Goal: Task Accomplishment & Management: Manage account settings

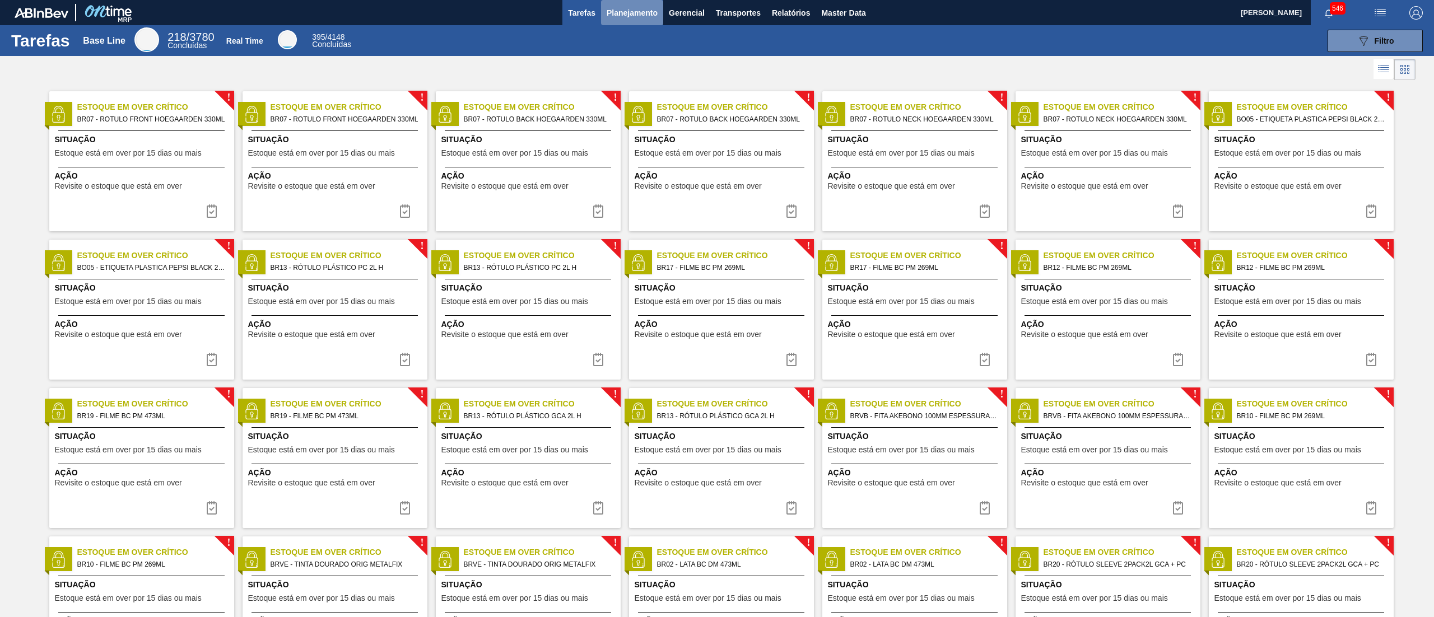
click at [646, 16] on span "Planejamento" at bounding box center [631, 12] width 51 height 13
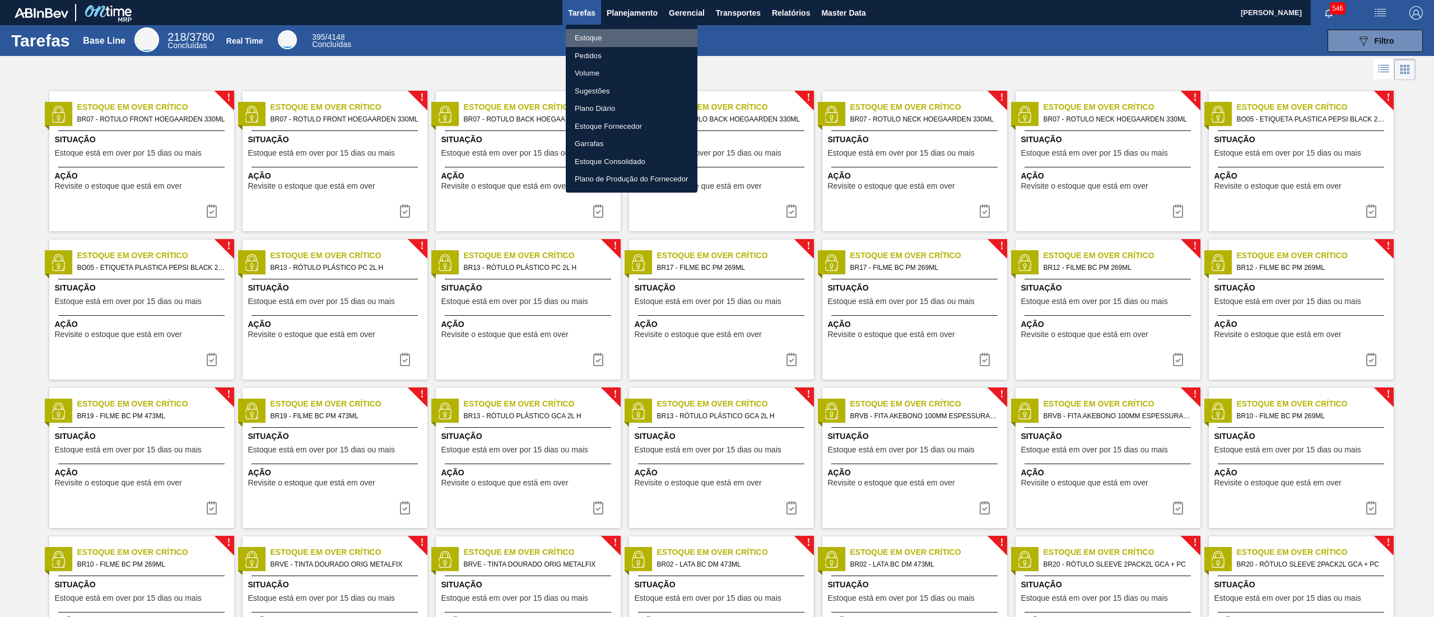
click at [634, 32] on li "Estoque" at bounding box center [632, 38] width 132 height 18
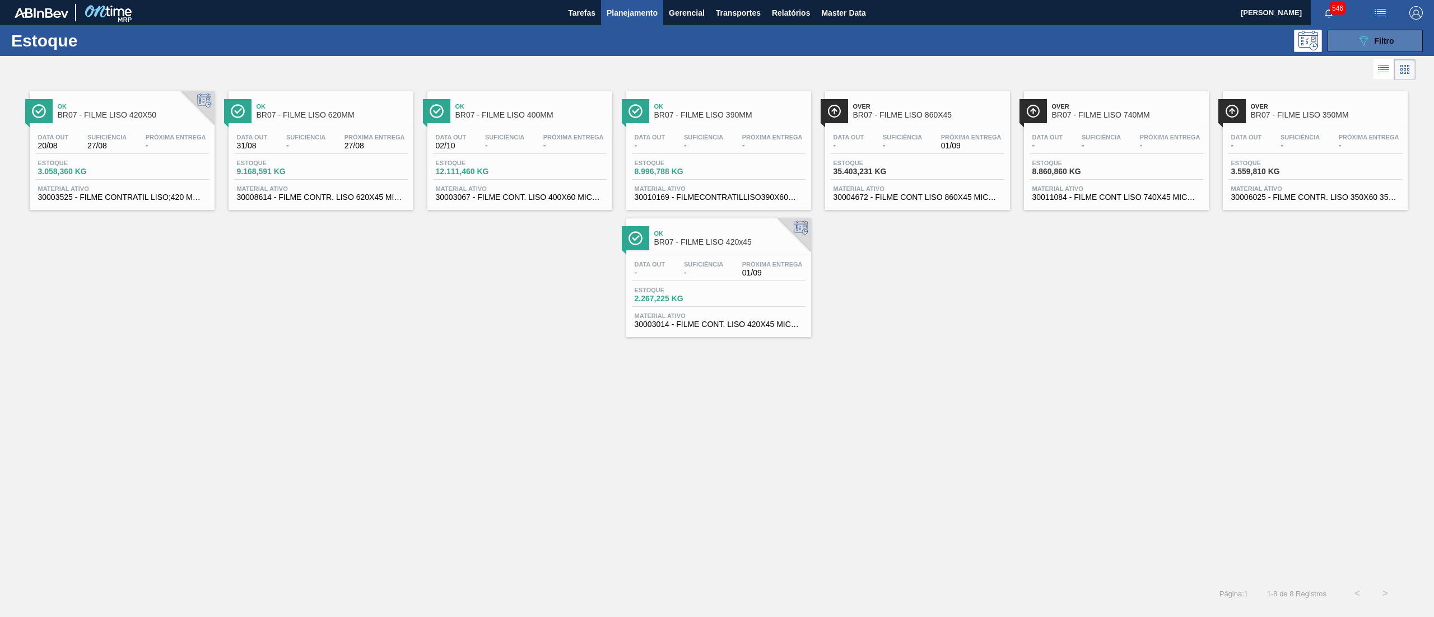
click at [1385, 44] on span "Filtro" at bounding box center [1384, 40] width 20 height 9
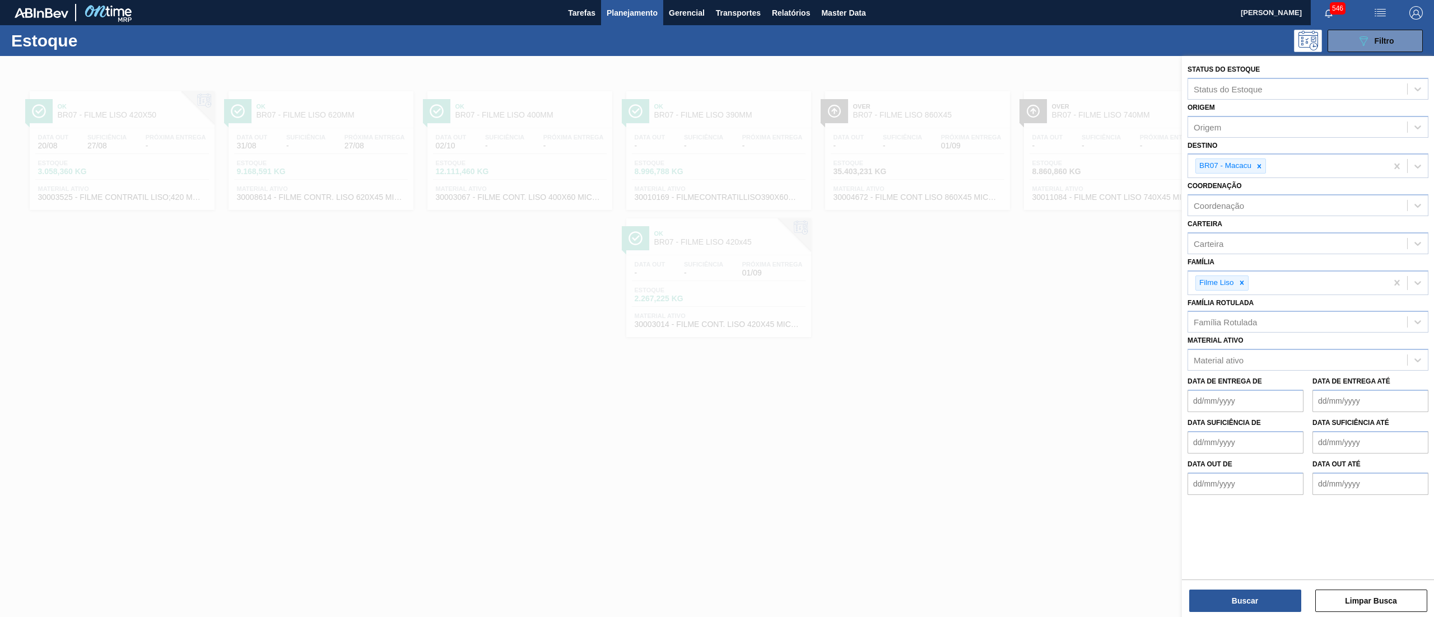
click at [1275, 266] on div "Família Filme Liso" at bounding box center [1307, 274] width 241 height 41
click at [1035, 80] on div at bounding box center [717, 364] width 1434 height 617
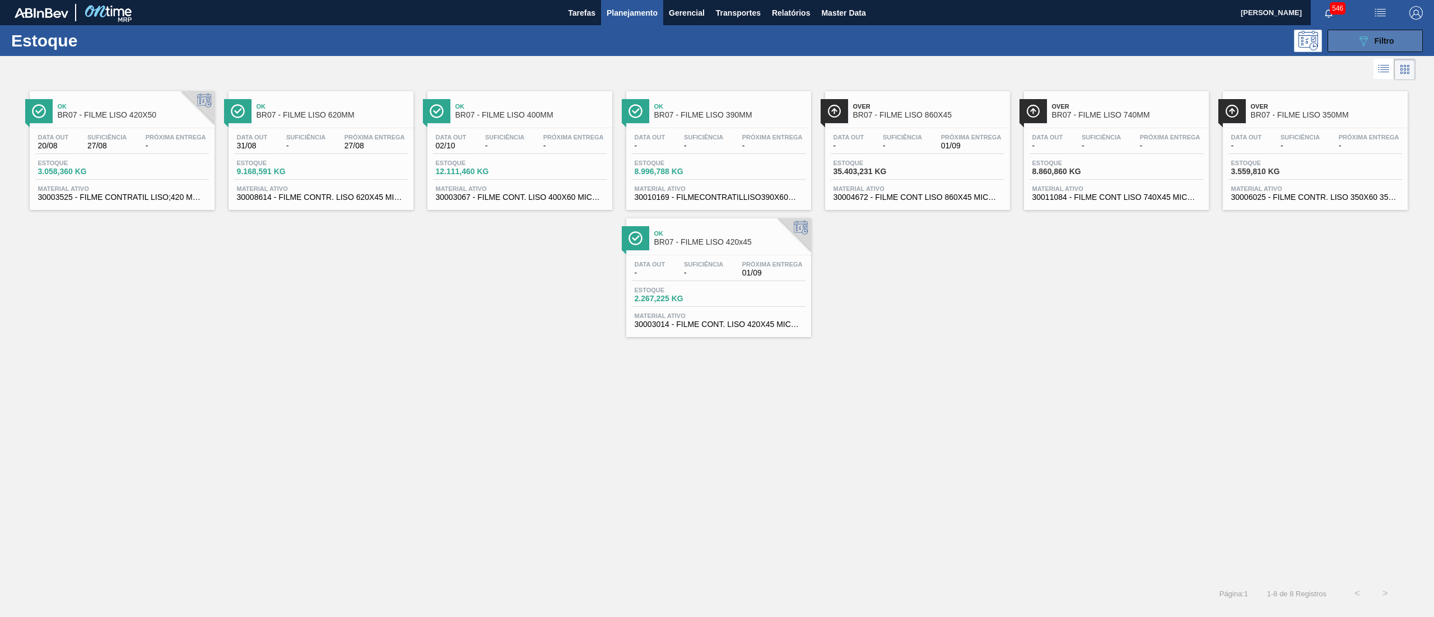
click at [1390, 39] on span "Filtro" at bounding box center [1384, 40] width 20 height 9
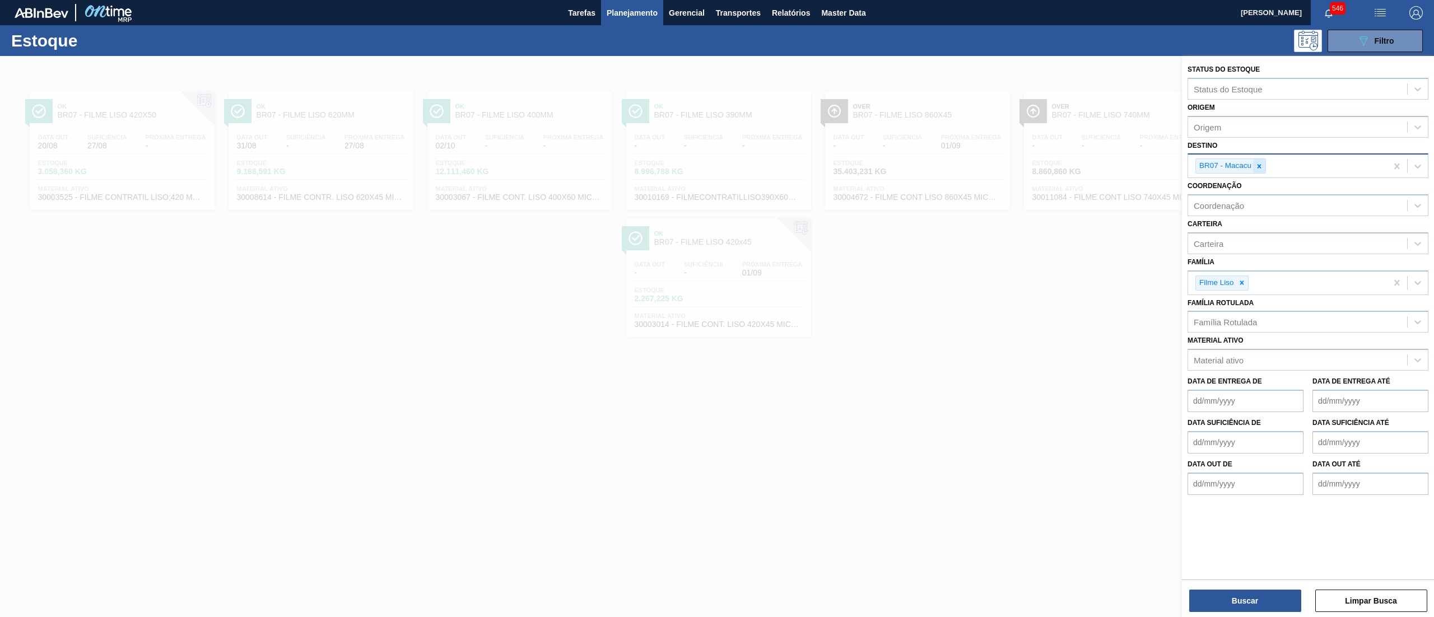
click at [1259, 167] on icon at bounding box center [1259, 166] width 8 height 8
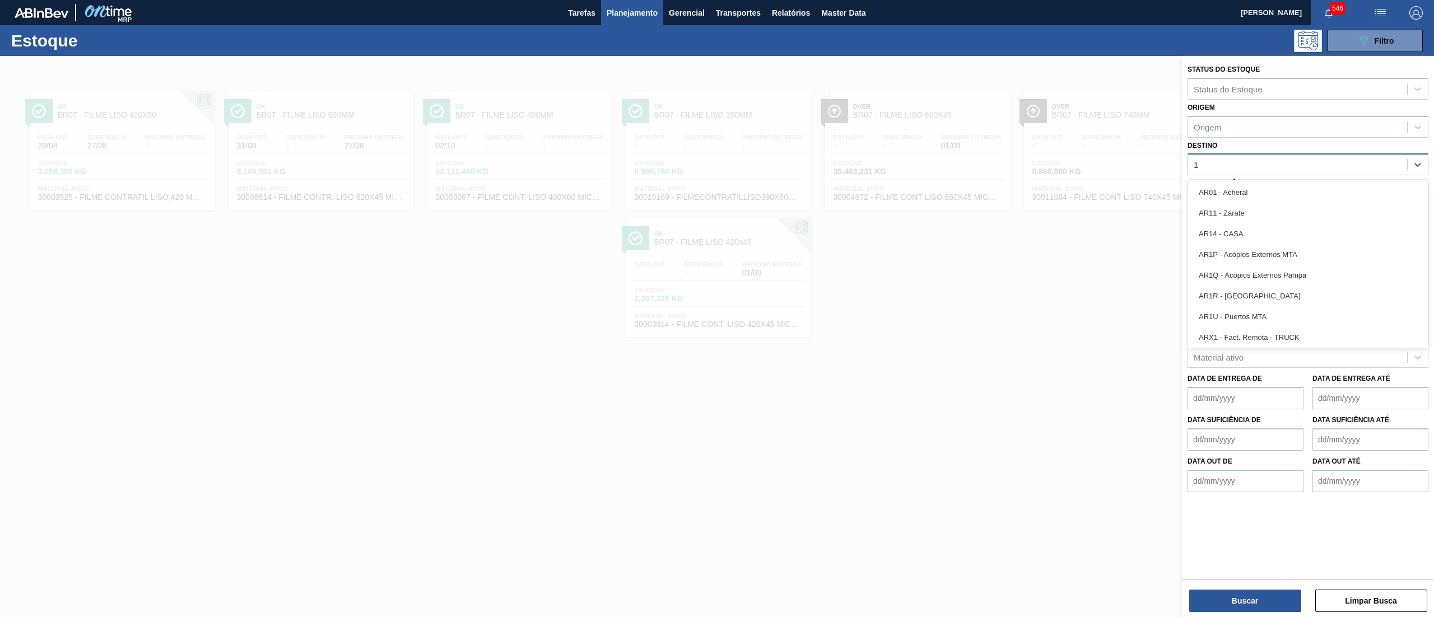
type input "16"
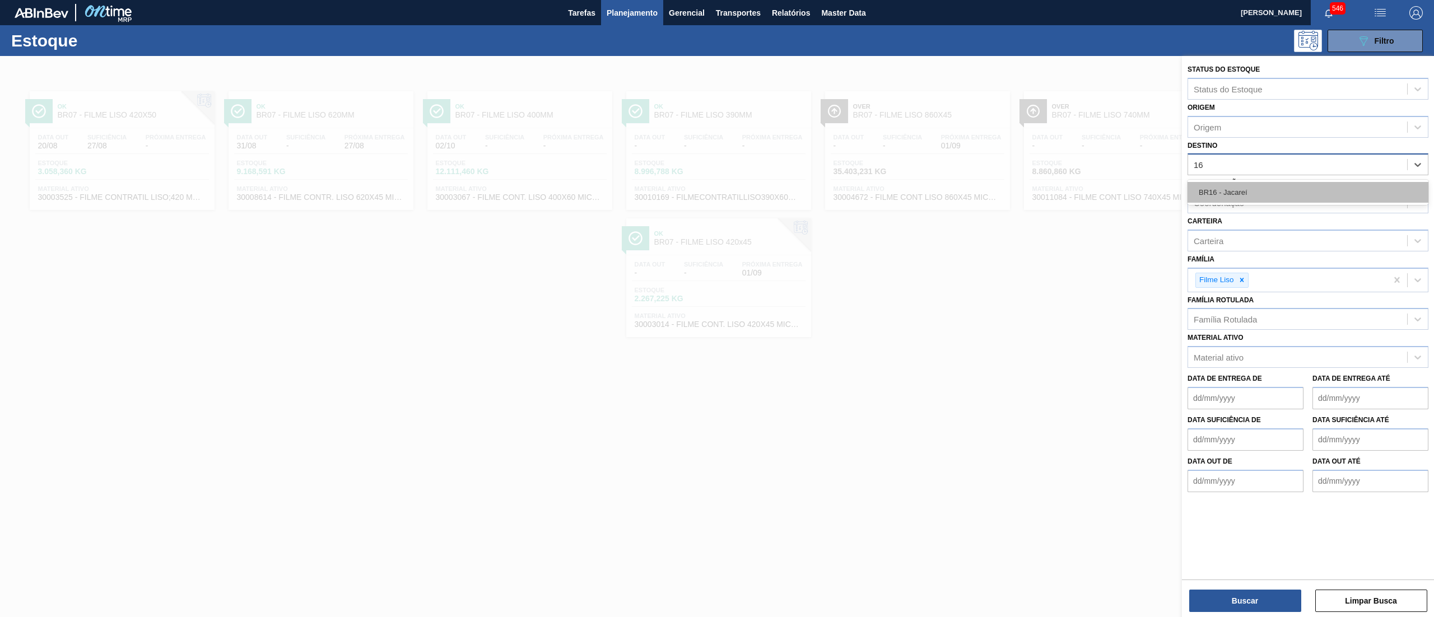
click at [1248, 198] on div "BR16 - Jacareí" at bounding box center [1307, 192] width 241 height 21
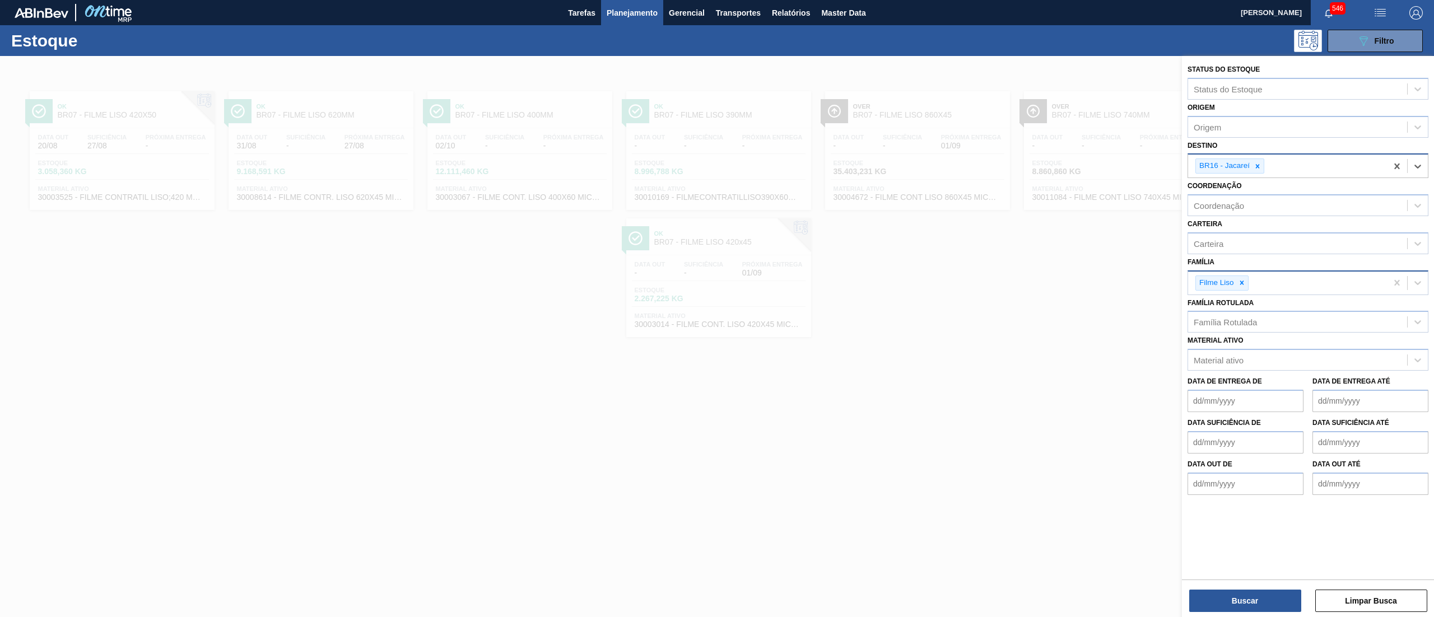
click at [1244, 290] on div "Filme Liso" at bounding box center [1287, 283] width 199 height 23
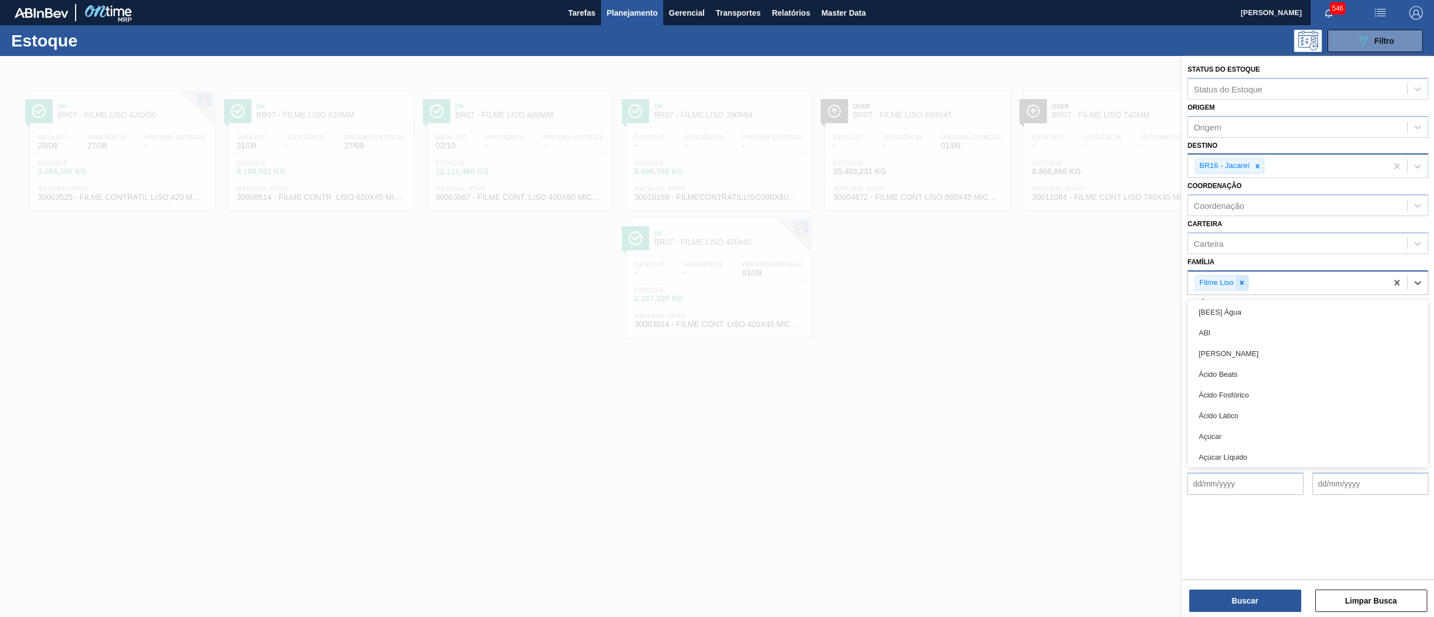
click at [1241, 283] on icon at bounding box center [1241, 283] width 4 height 4
type input "garr"
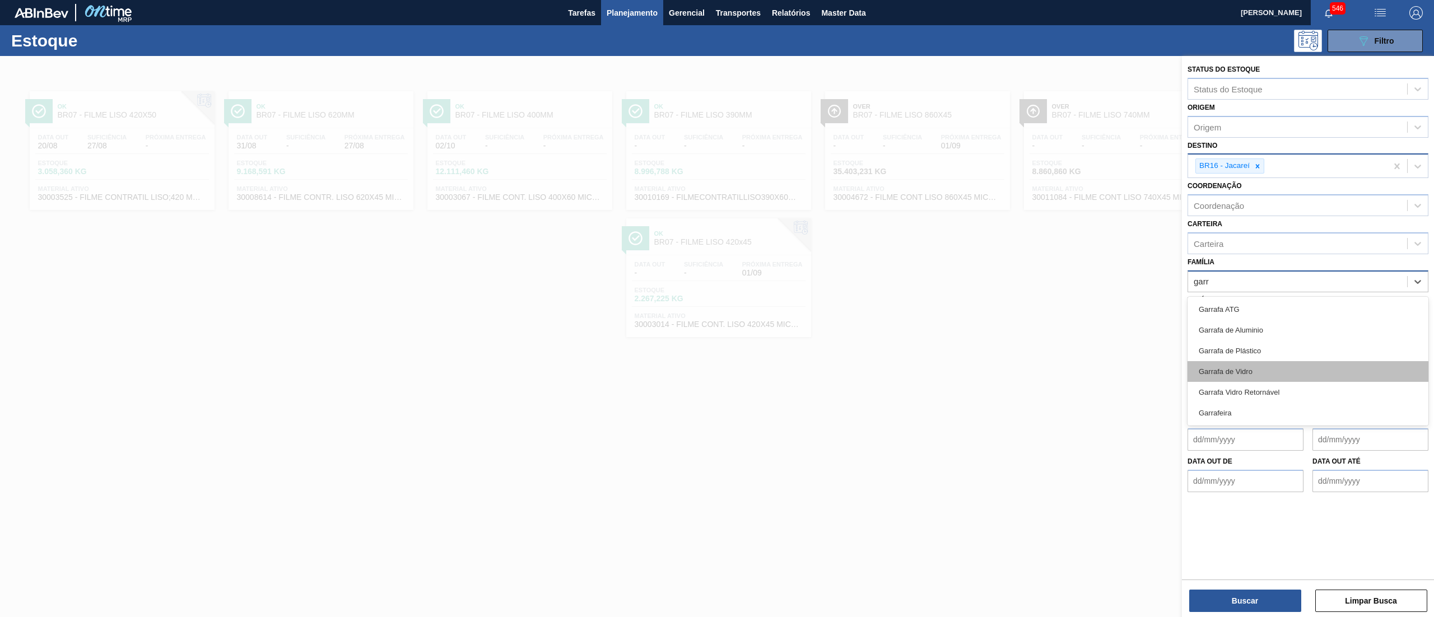
click at [1314, 374] on div "Garrafa de Vidro" at bounding box center [1307, 371] width 241 height 21
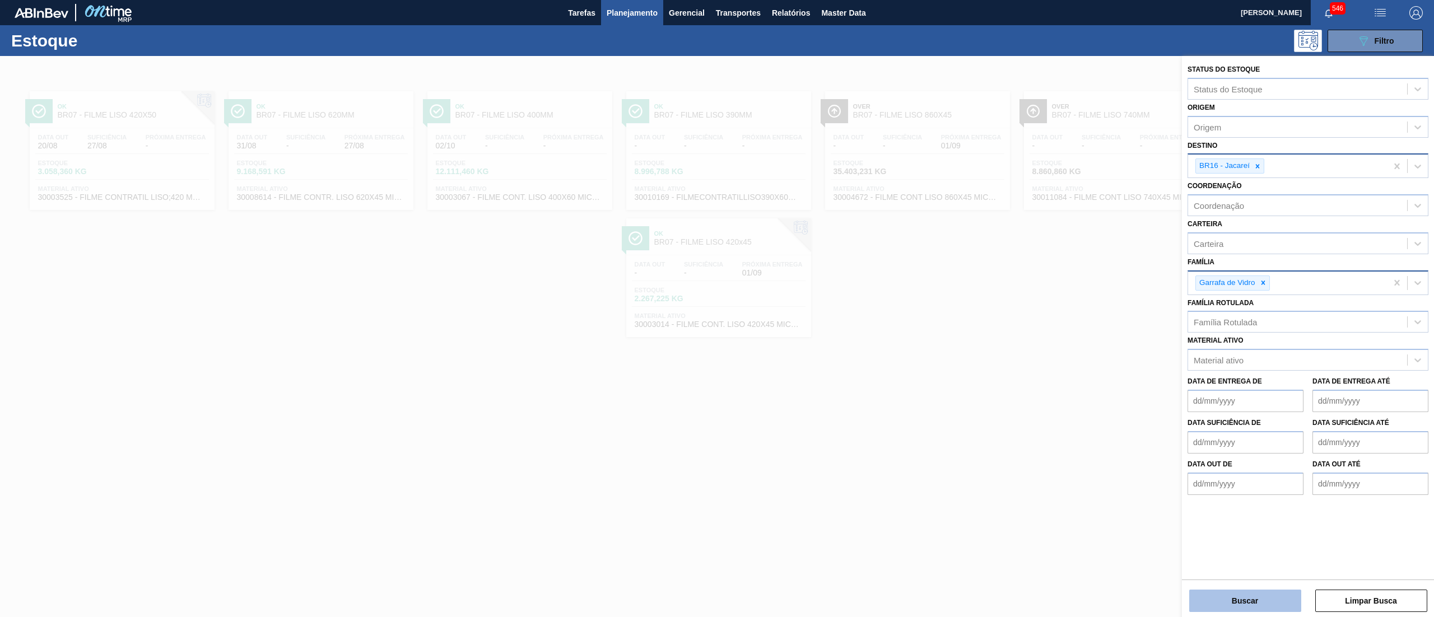
click at [1250, 597] on button "Buscar" at bounding box center [1245, 601] width 112 height 22
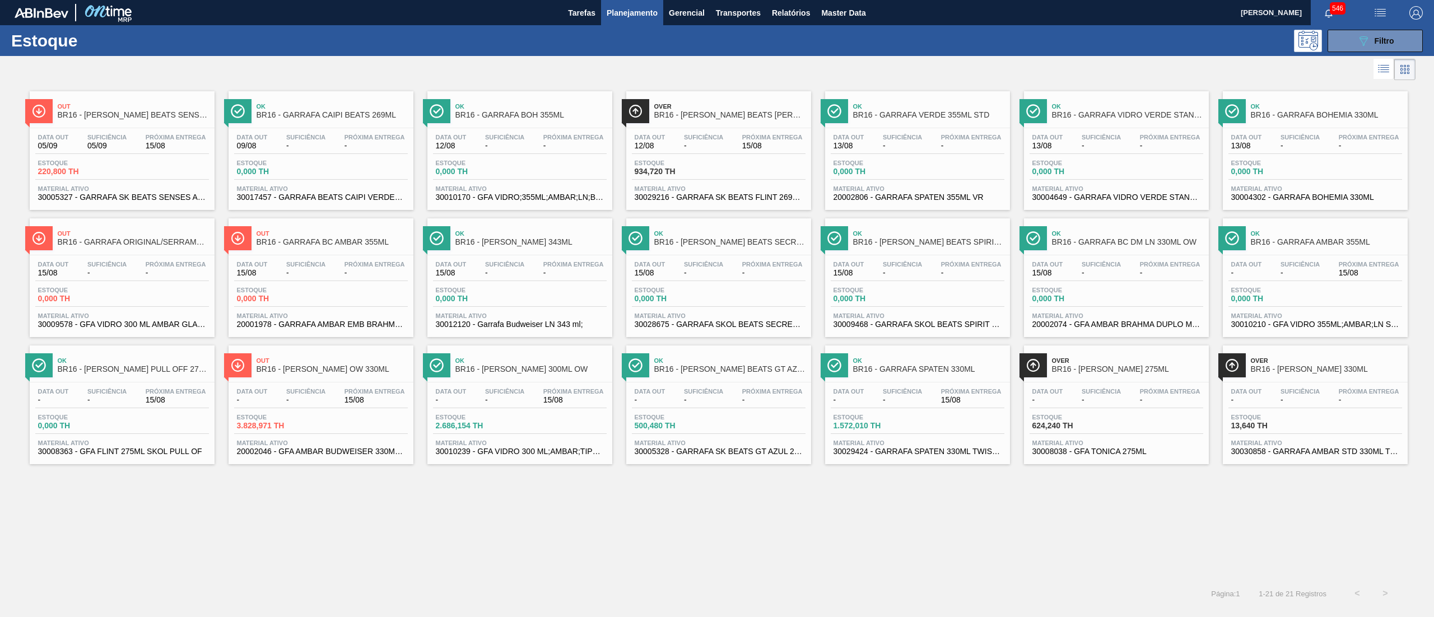
click at [1080, 81] on div at bounding box center [707, 69] width 1415 height 27
click at [740, 200] on span "30029216 - GARRAFA SK BEATS FLINT 269ML" at bounding box center [718, 197] width 168 height 8
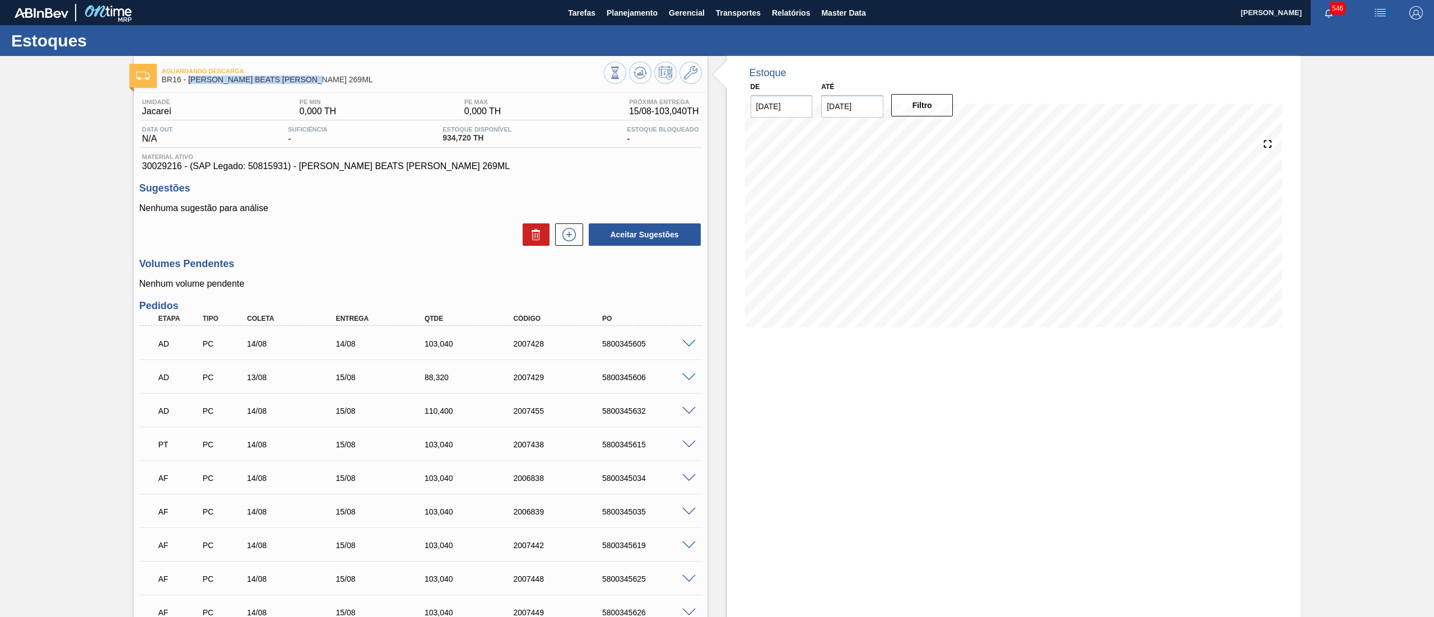
drag, startPoint x: 300, startPoint y: 80, endPoint x: 188, endPoint y: 85, distance: 112.1
click at [188, 85] on div "Aguardando Descarga BR16 - [PERSON_NAME] BEATS [PERSON_NAME] 269ML" at bounding box center [383, 75] width 442 height 25
copy span "[PERSON_NAME] BEATS [PERSON_NAME] 269ML"
click at [623, 17] on span "Planejamento" at bounding box center [631, 12] width 51 height 13
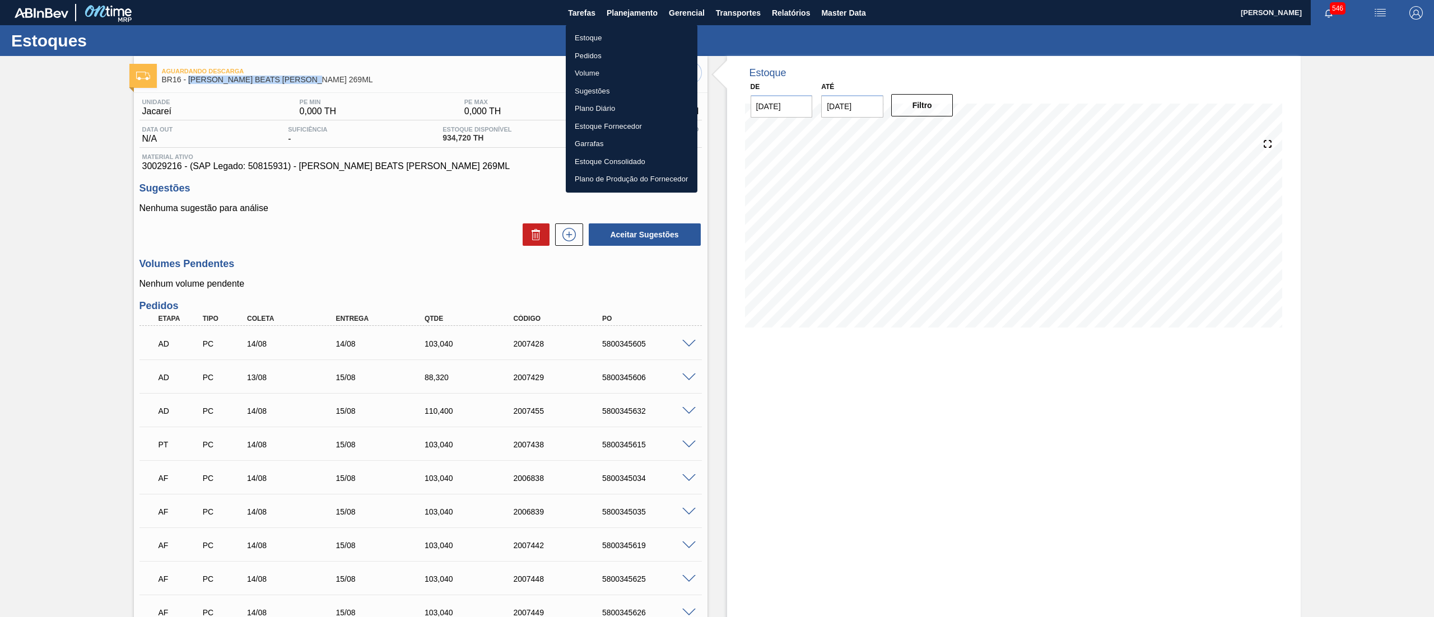
click at [605, 49] on li "Pedidos" at bounding box center [632, 56] width 132 height 18
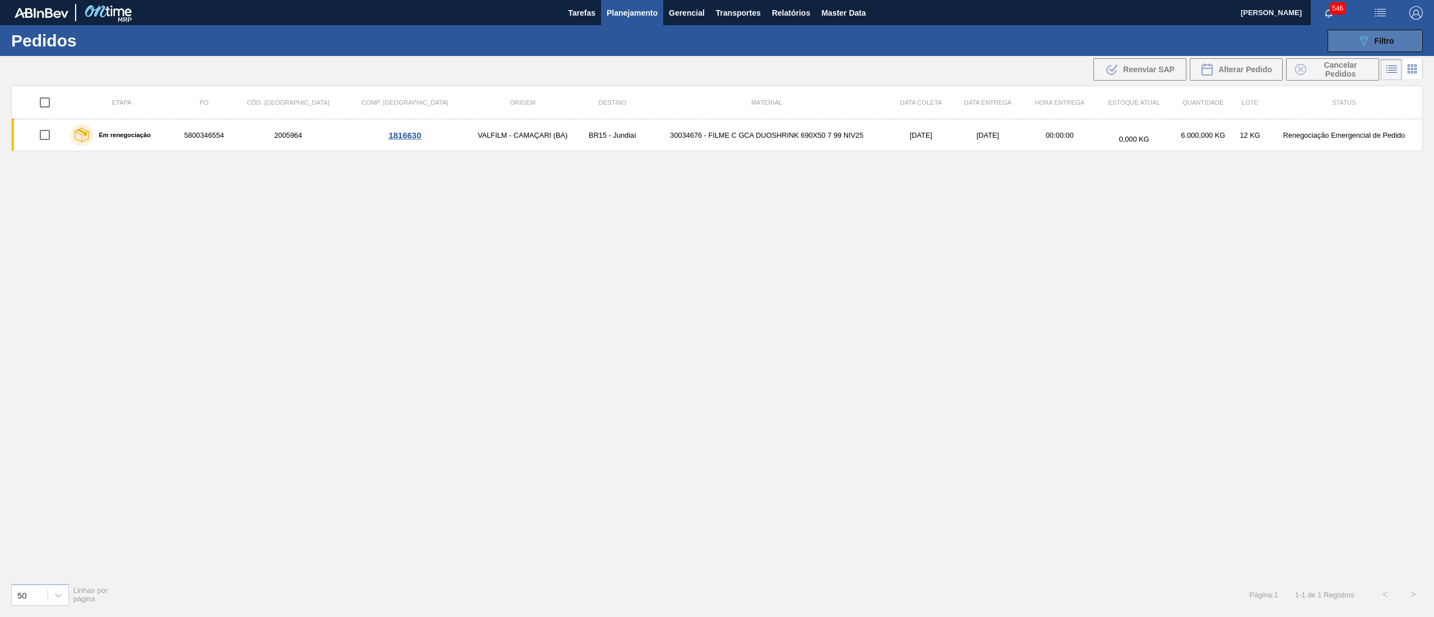
click at [1363, 44] on icon at bounding box center [1363, 41] width 8 height 10
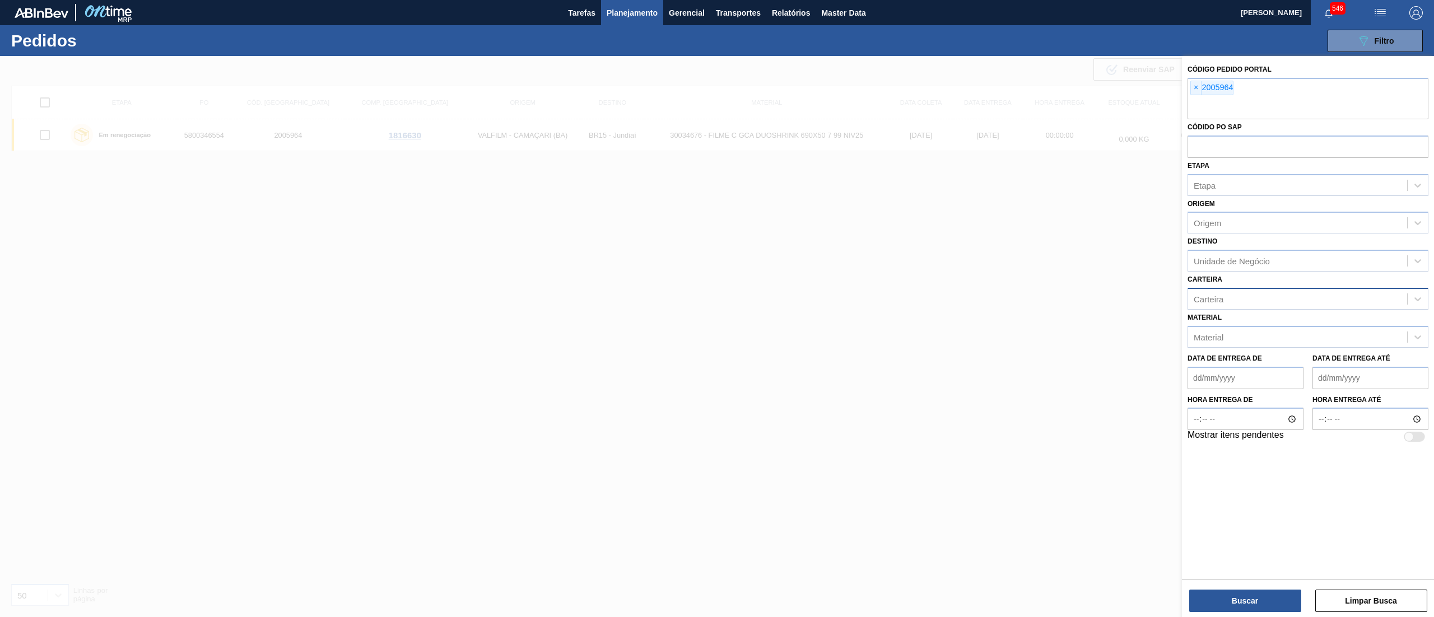
click at [1253, 306] on div "Carteira" at bounding box center [1297, 299] width 219 height 16
type input "garr"
click at [1002, 381] on div at bounding box center [717, 364] width 1434 height 617
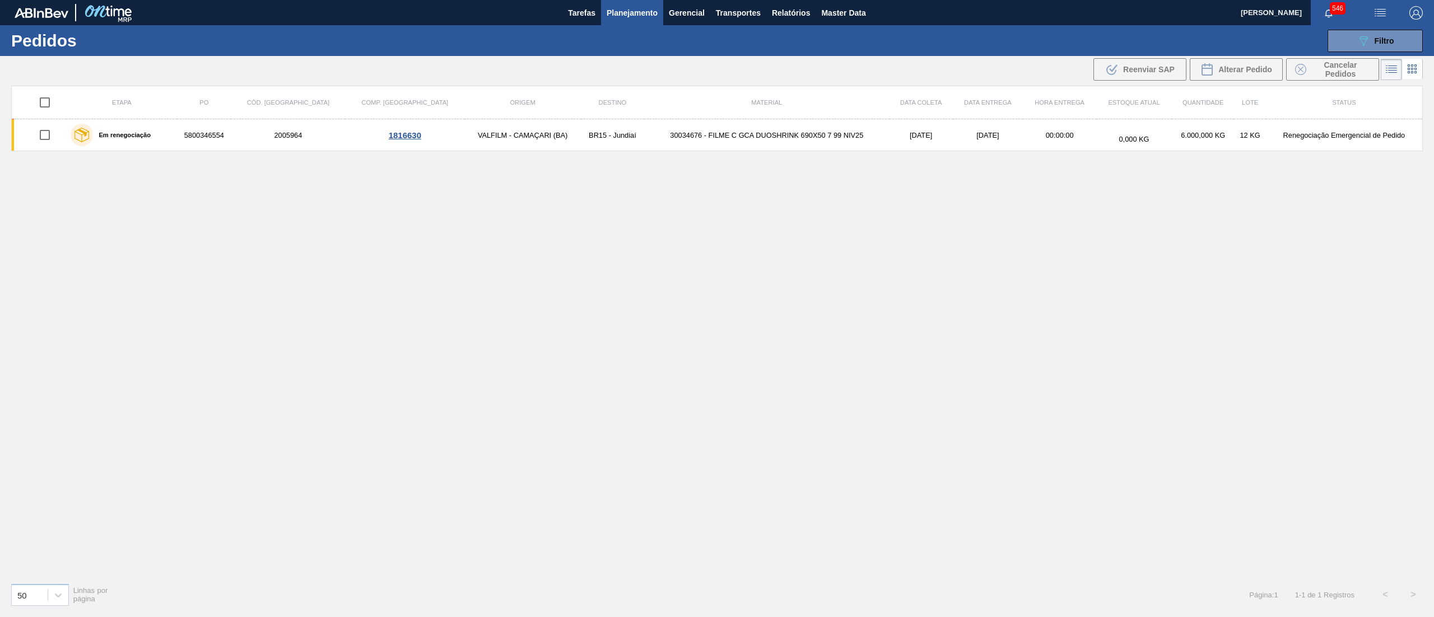
click at [633, 7] on span "Planejamento" at bounding box center [631, 12] width 51 height 13
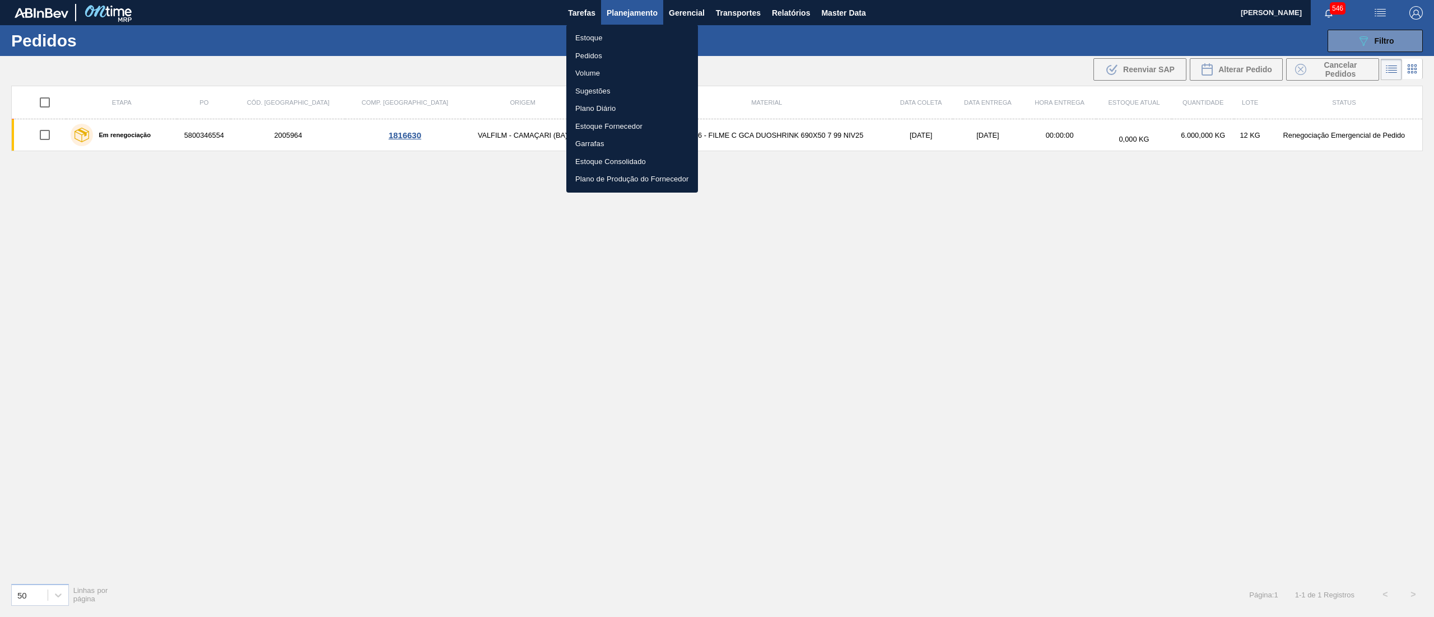
click at [610, 35] on li "Estoque" at bounding box center [632, 38] width 132 height 18
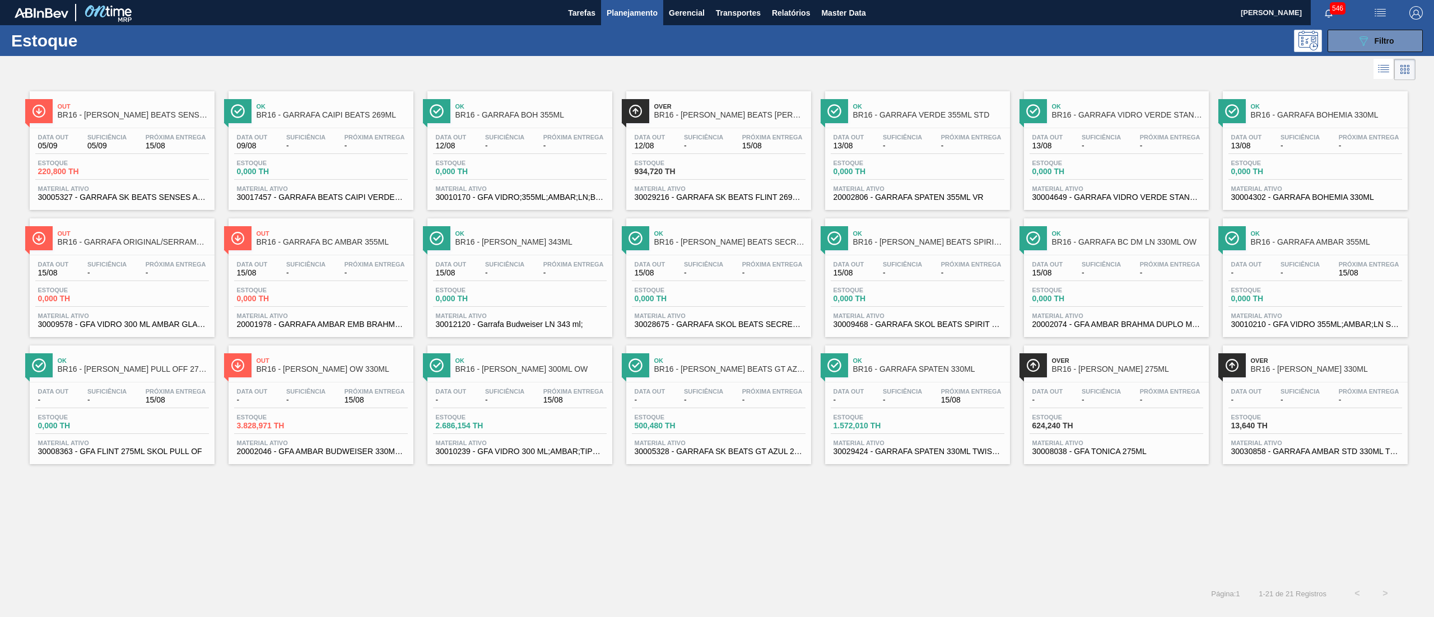
click at [687, 194] on span "30029216 - GARRAFA SK BEATS FLINT 269ML" at bounding box center [718, 197] width 168 height 8
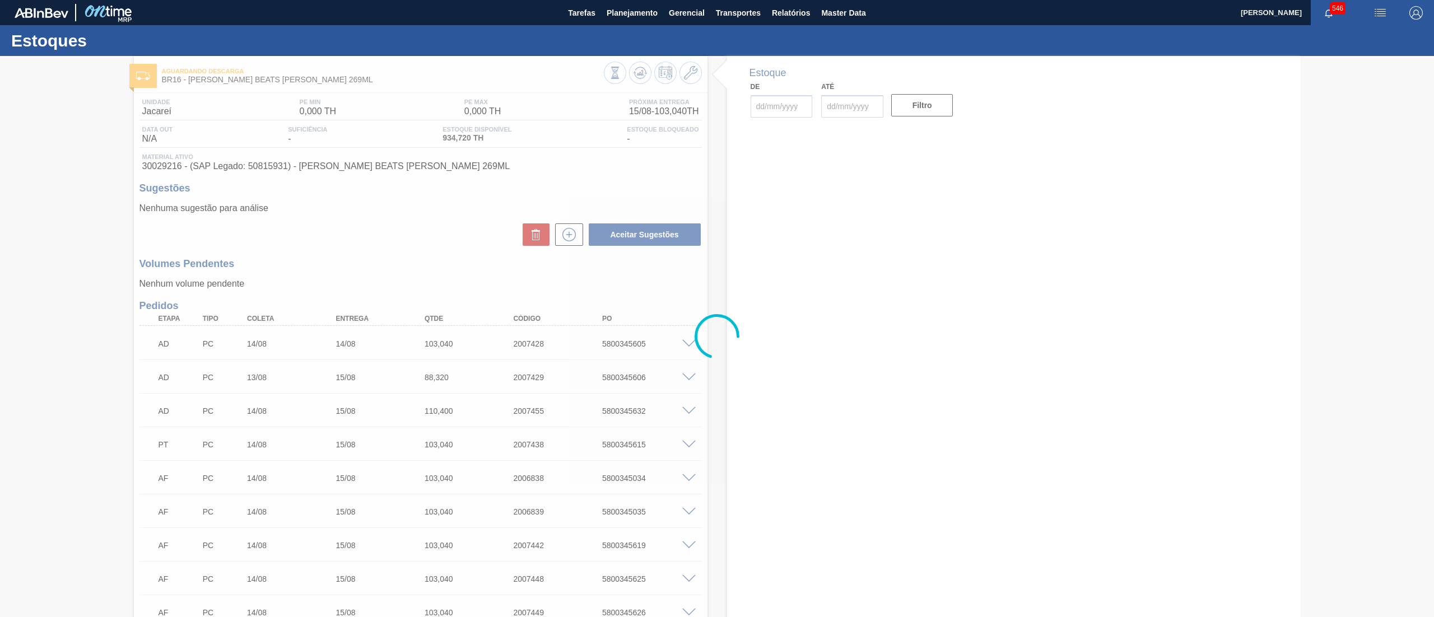
type input "[DATE]"
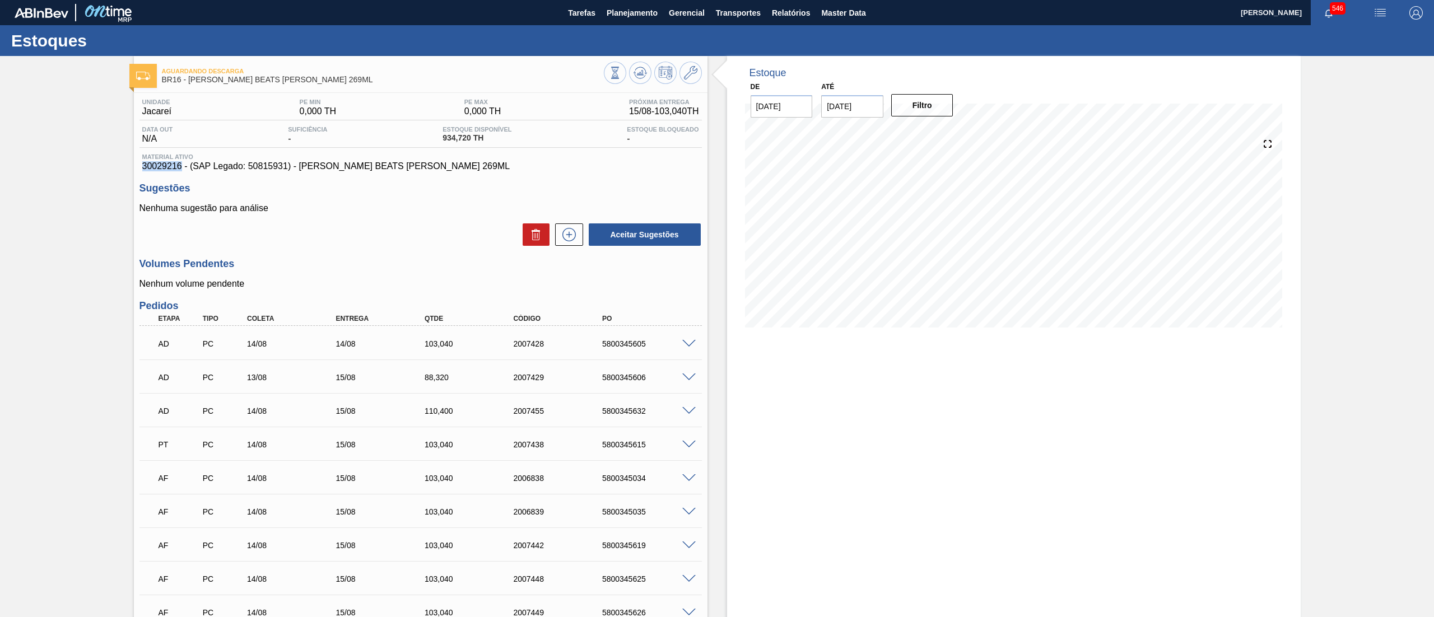
drag, startPoint x: 135, startPoint y: 172, endPoint x: 180, endPoint y: 172, distance: 45.4
click at [180, 172] on div "Unidade Jacareí PE MIN 0,000 TH PE MAX 0,000 TH Próxima Entrega 15/08 - 103,040…" at bounding box center [420, 588] width 573 height 991
copy span "30029216"
click at [642, 6] on span "Planejamento" at bounding box center [631, 12] width 51 height 13
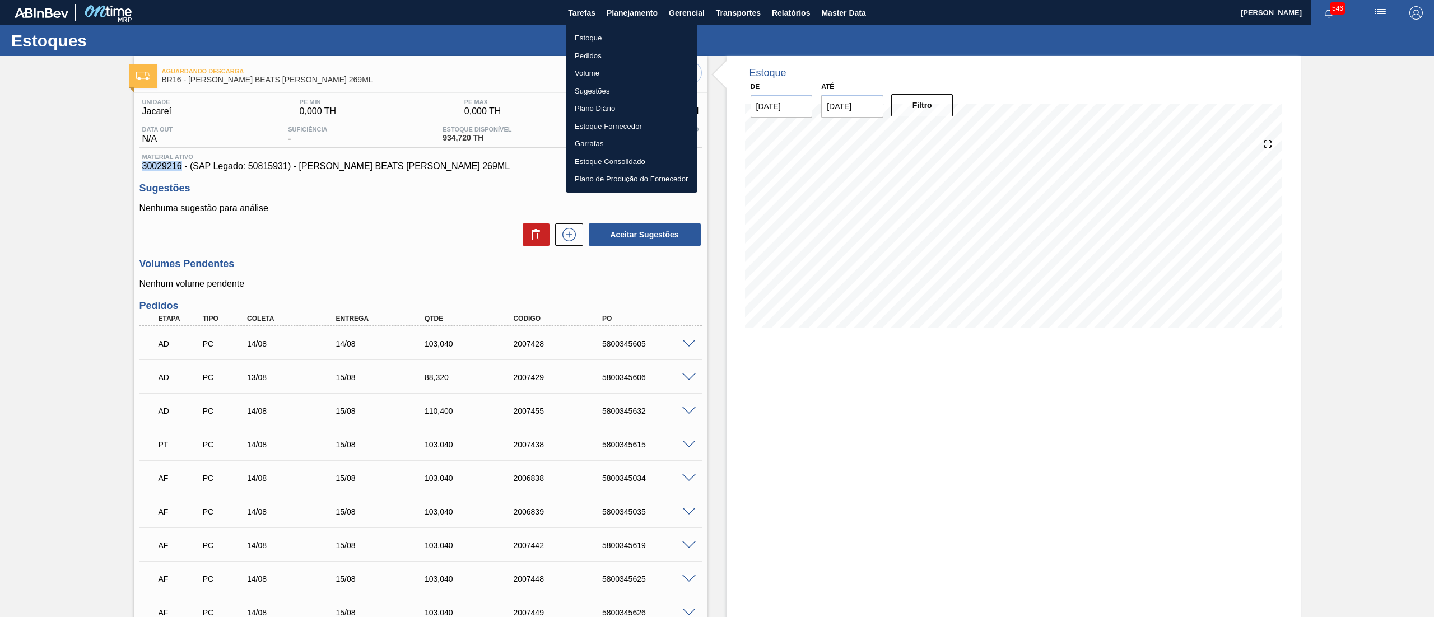
click at [620, 57] on li "Pedidos" at bounding box center [632, 56] width 132 height 18
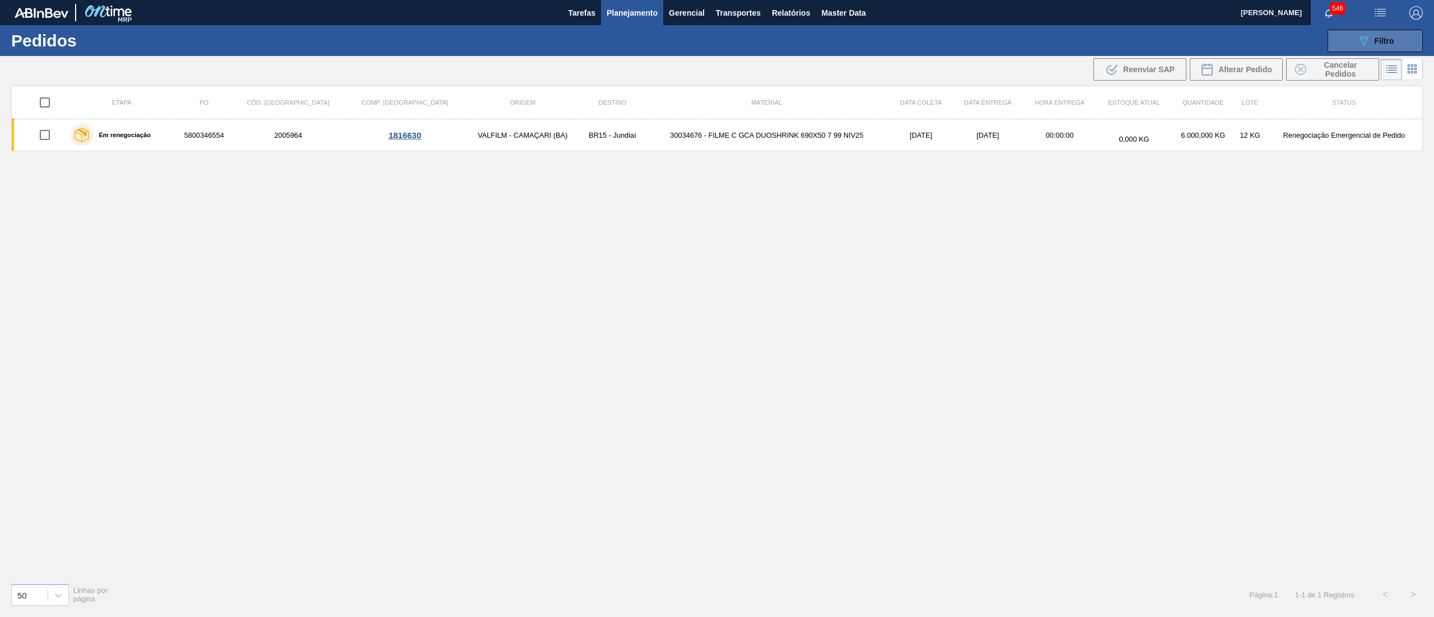
click at [1353, 49] on button "089F7B8B-B2A5-4AFE-B5C0-19BA573D28AC Filtro" at bounding box center [1374, 41] width 95 height 22
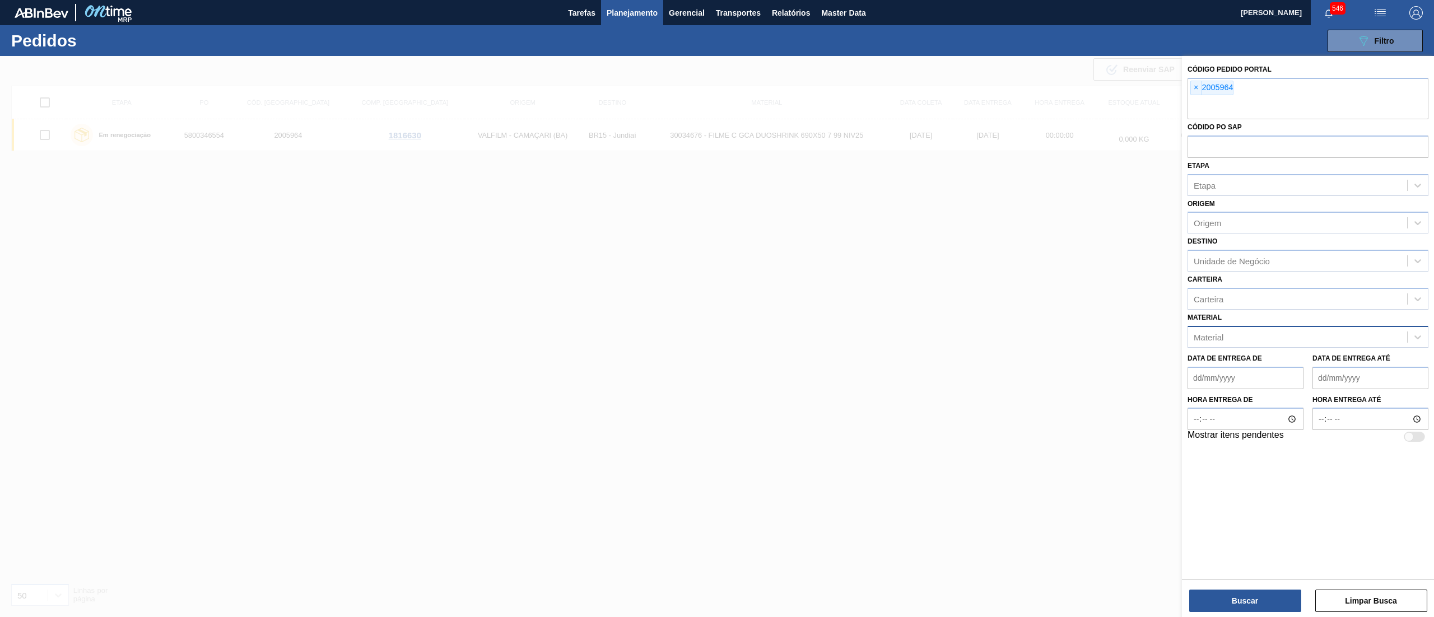
click at [1226, 343] on div "Material" at bounding box center [1297, 337] width 219 height 16
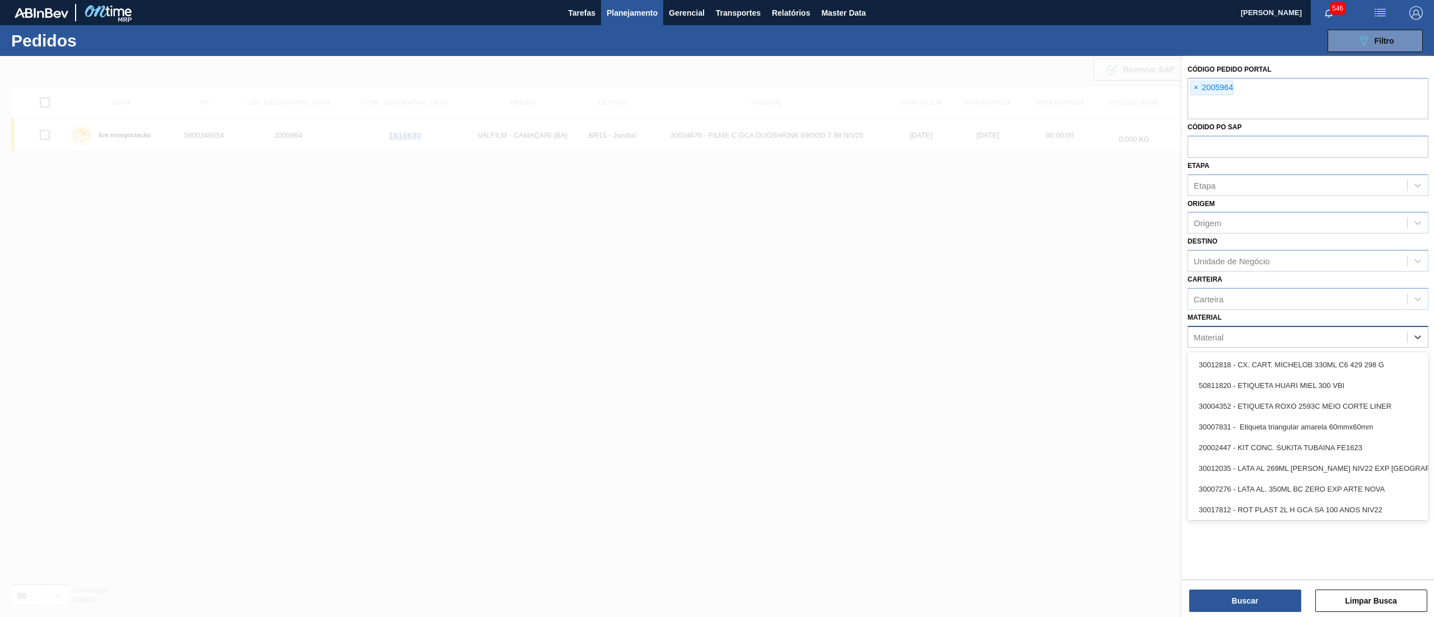
paste input "30029216"
type input "30029216"
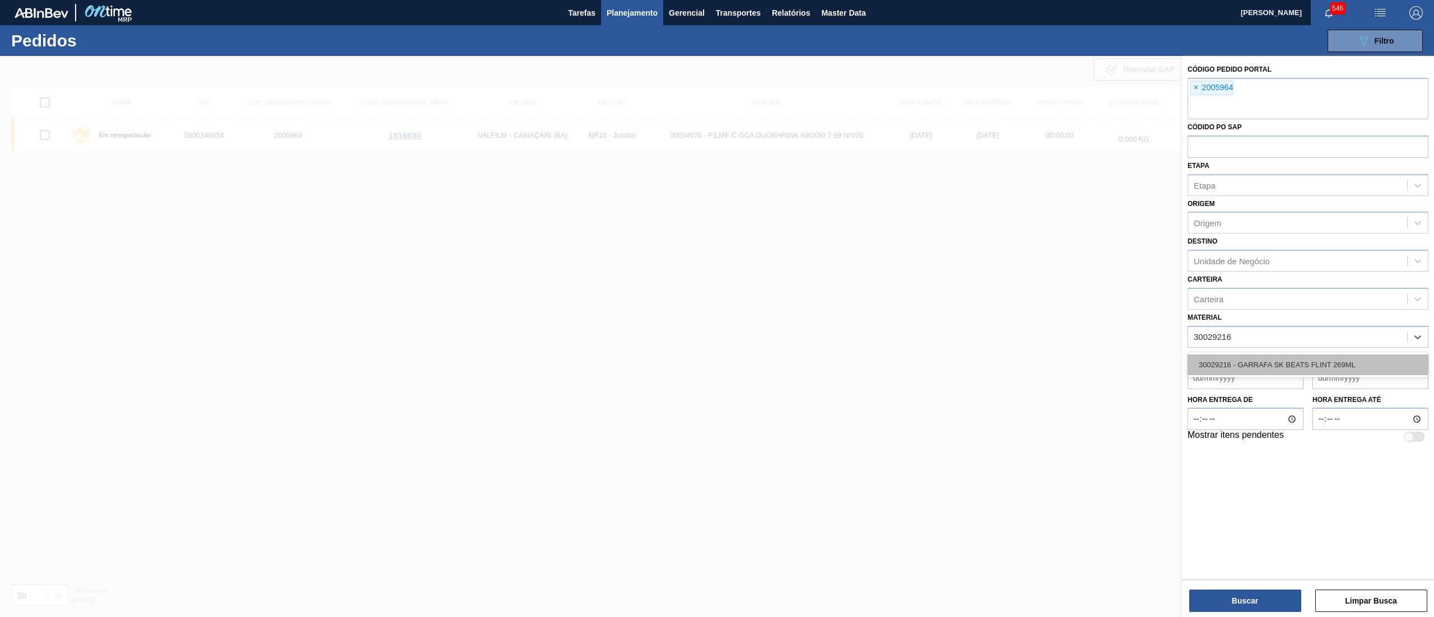
click at [1239, 360] on div "30029216 - GARRAFA SK BEATS FLINT 269ML" at bounding box center [1307, 364] width 241 height 21
click at [1196, 92] on span "×" at bounding box center [1196, 87] width 11 height 13
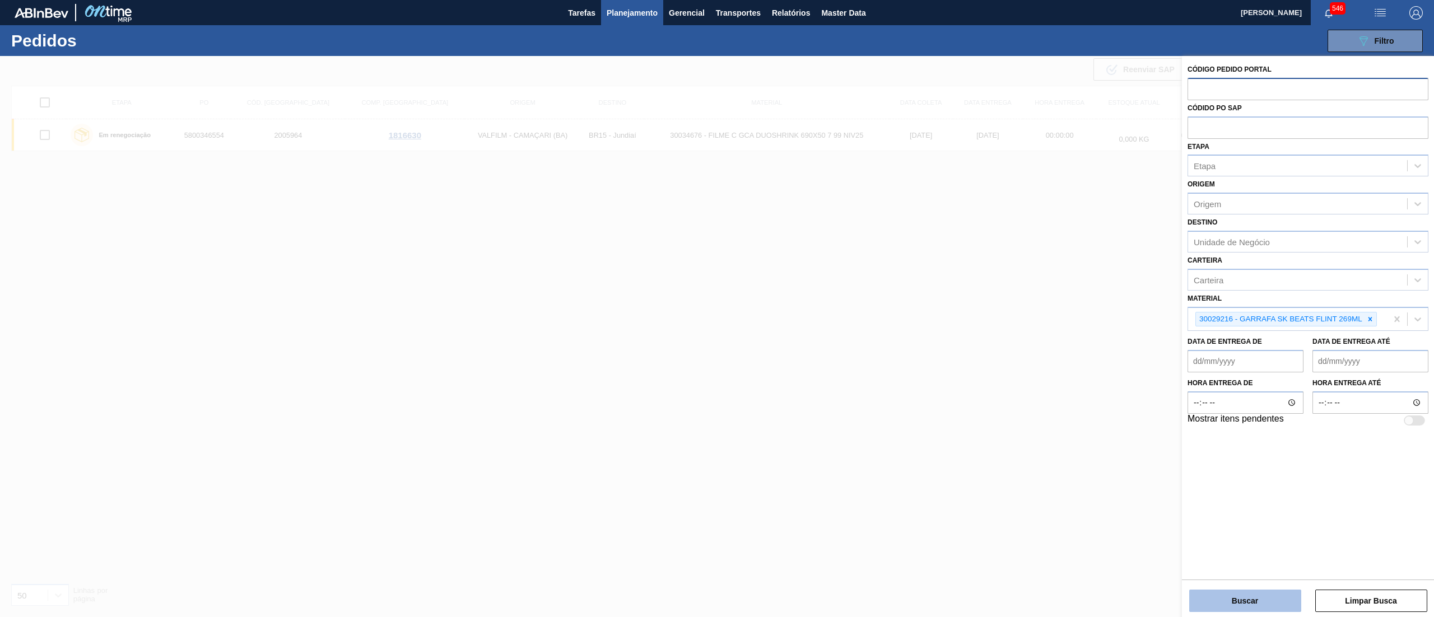
click at [1264, 602] on button "Buscar" at bounding box center [1245, 601] width 112 height 22
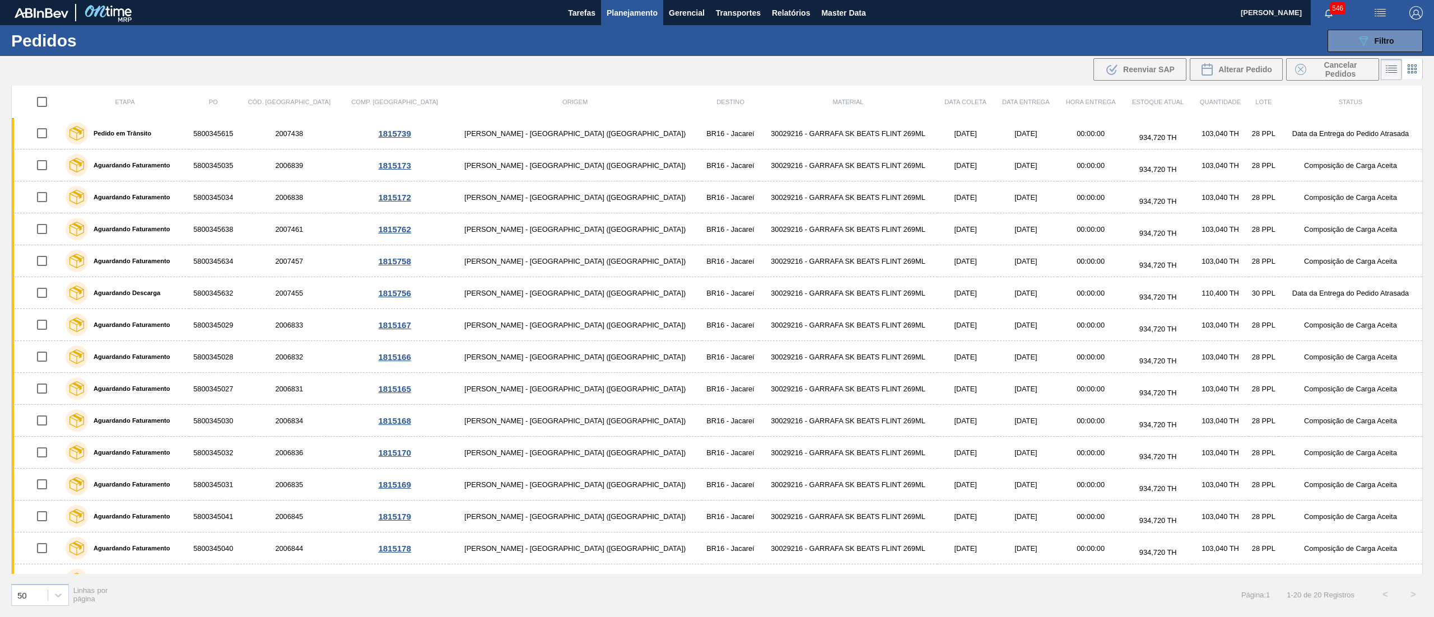
scroll to position [187, 0]
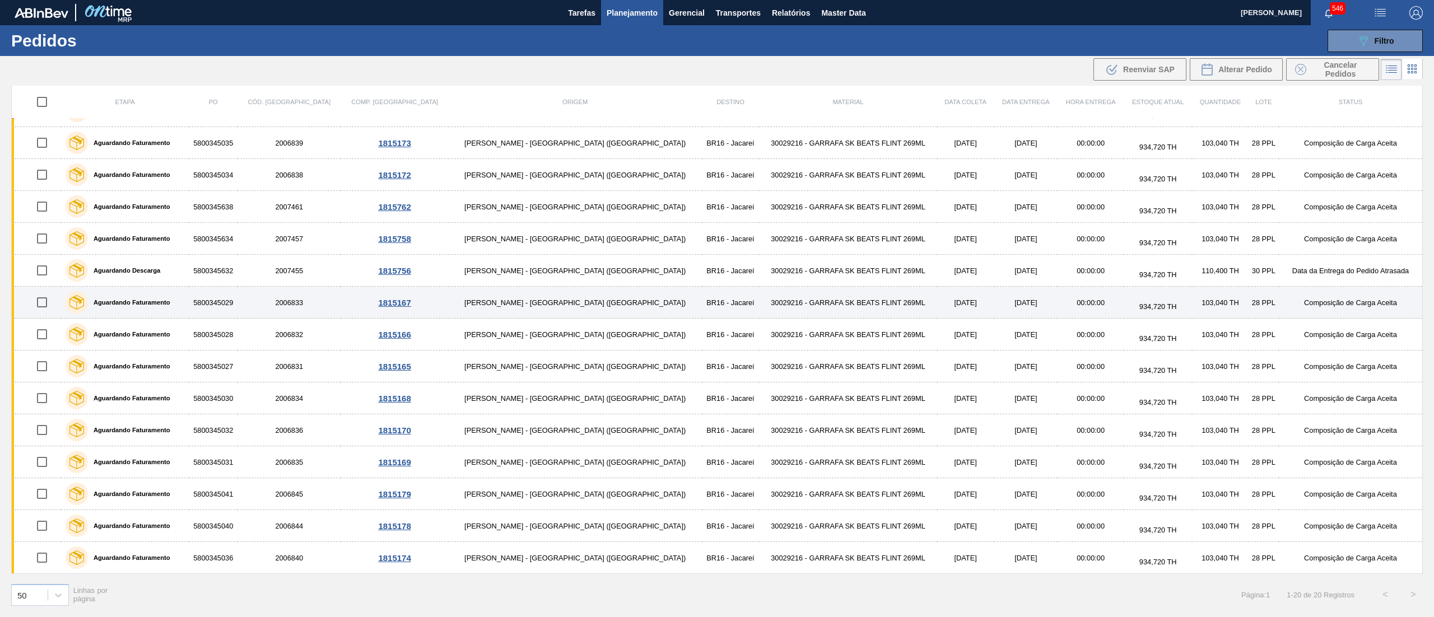
click at [43, 306] on input "checkbox" at bounding box center [42, 303] width 24 height 24
checkbox input "true"
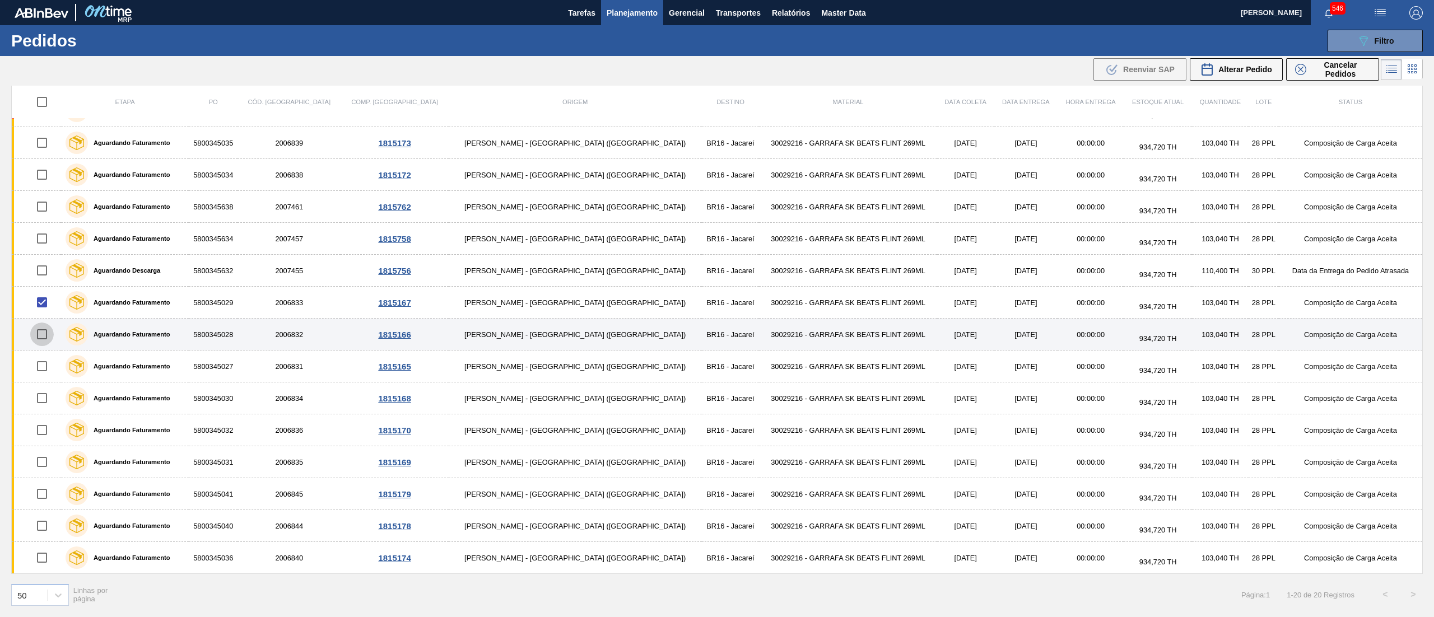
click at [43, 336] on input "checkbox" at bounding box center [42, 335] width 24 height 24
checkbox input "true"
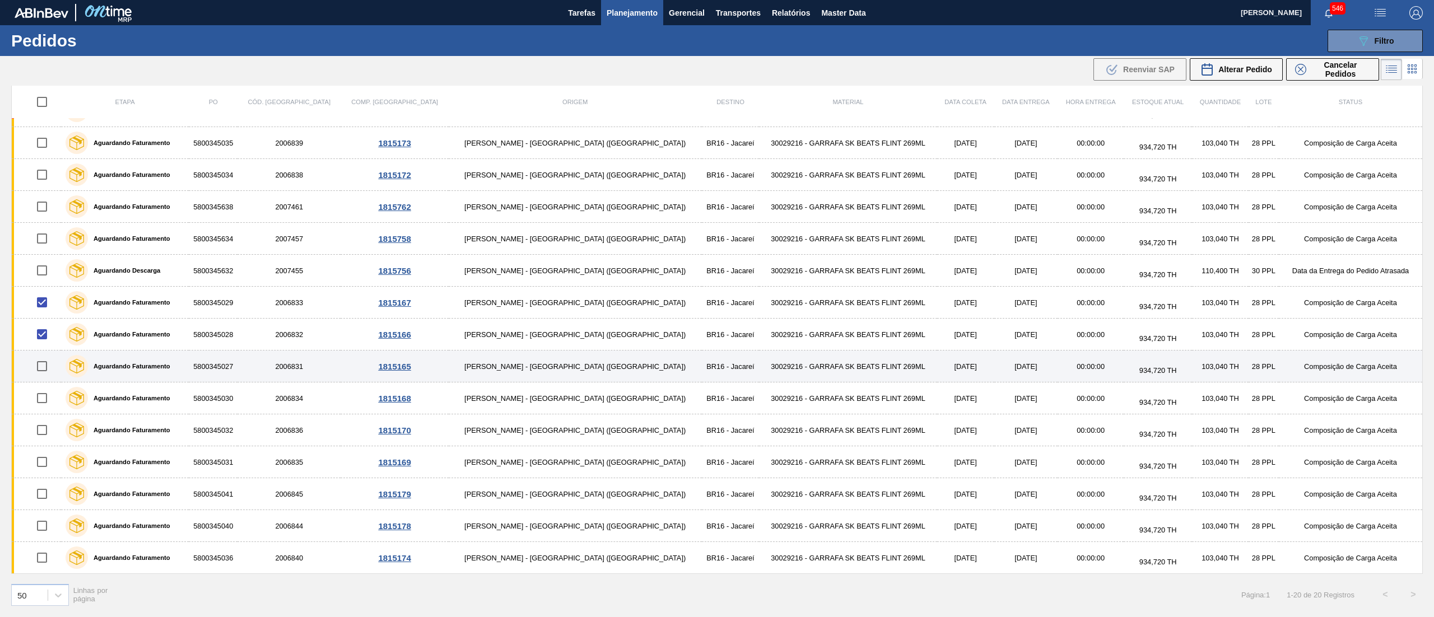
click at [50, 363] on input "checkbox" at bounding box center [42, 366] width 24 height 24
checkbox input "true"
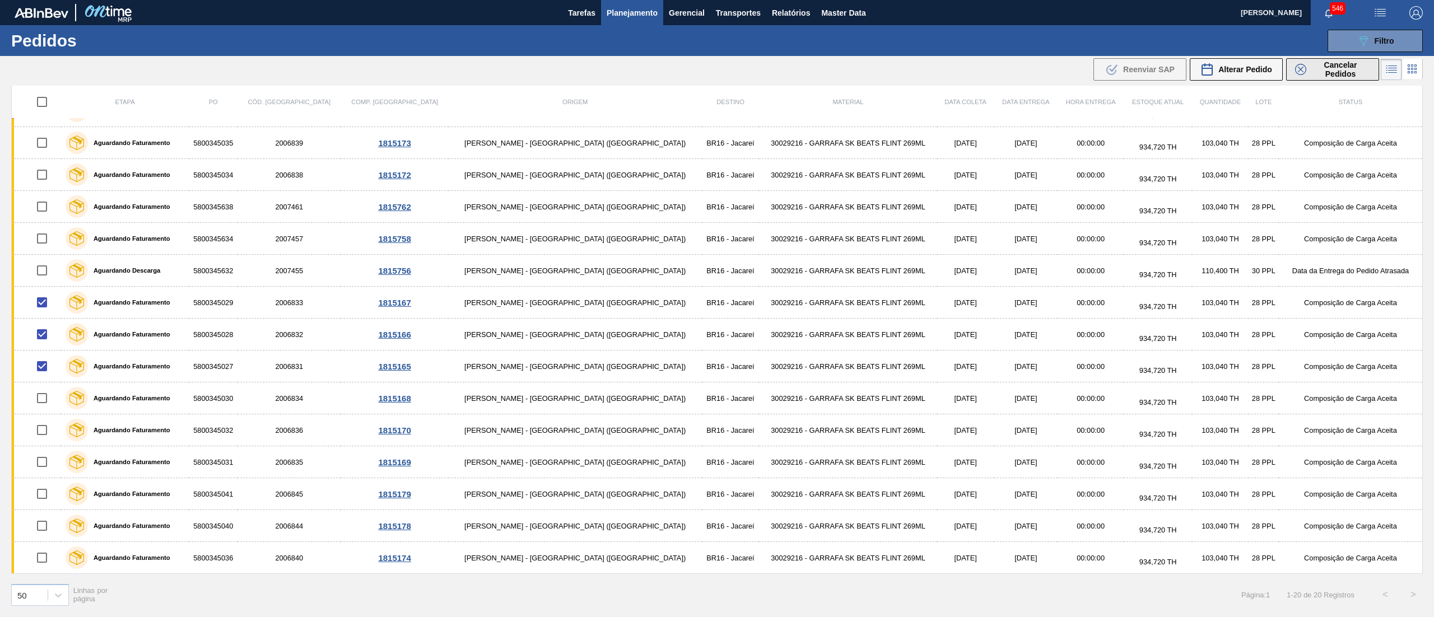
click at [1324, 72] on span "Cancelar Pedidos" at bounding box center [1339, 69] width 59 height 18
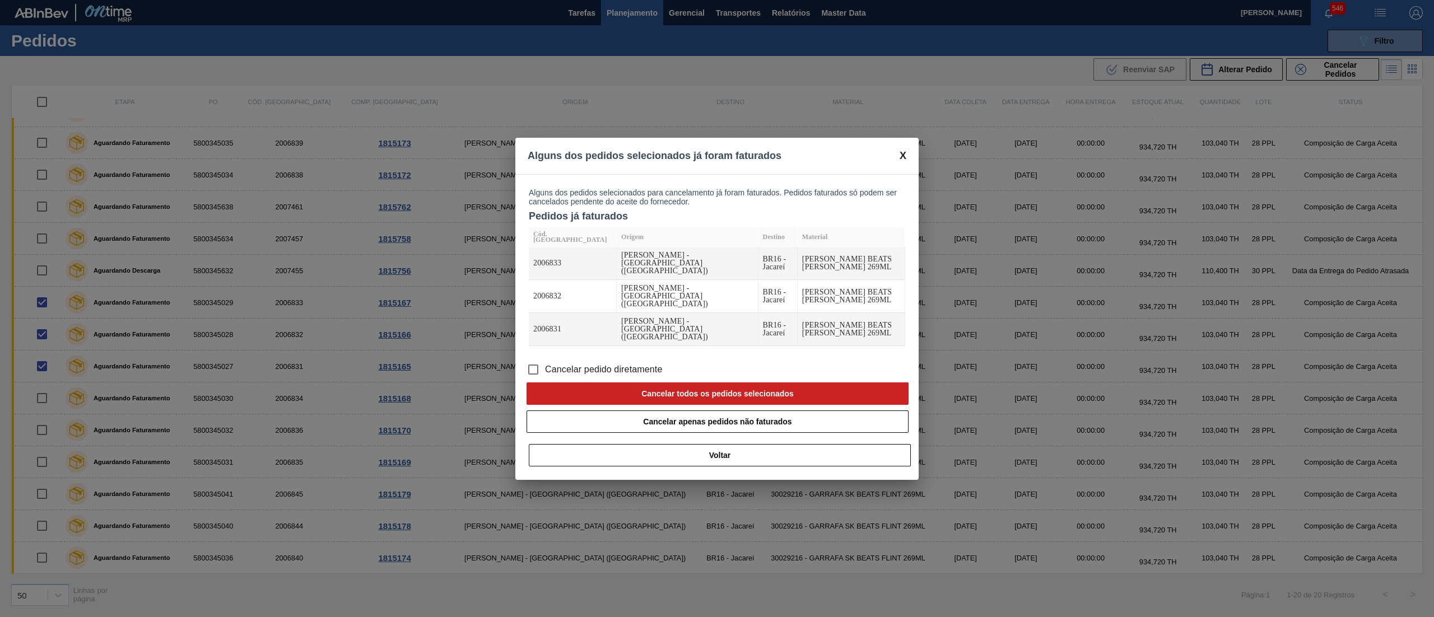
click at [548, 363] on span "Cancelar pedido diretamente" at bounding box center [604, 369] width 118 height 13
click at [545, 358] on input "Cancelar pedido diretamente" at bounding box center [533, 370] width 24 height 24
click at [788, 382] on button "Cancelar todos os pedidos selecionados" at bounding box center [717, 393] width 382 height 22
checkbox input "false"
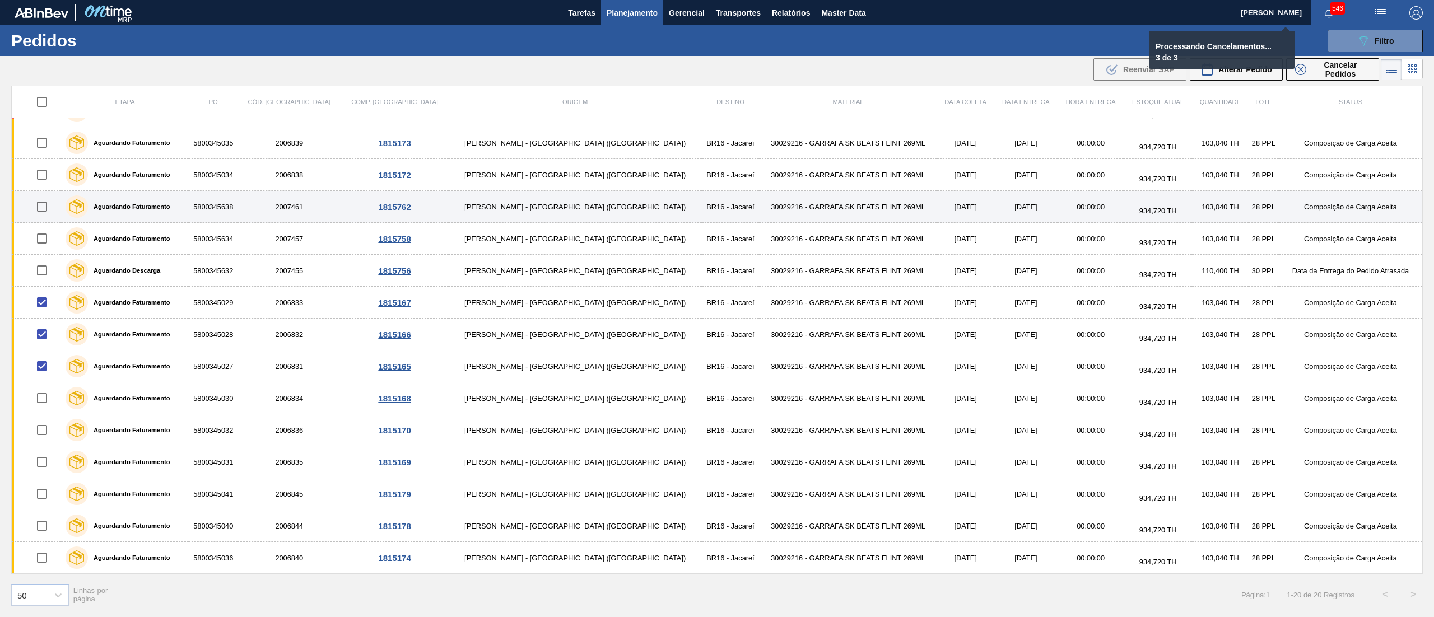
checkbox input "false"
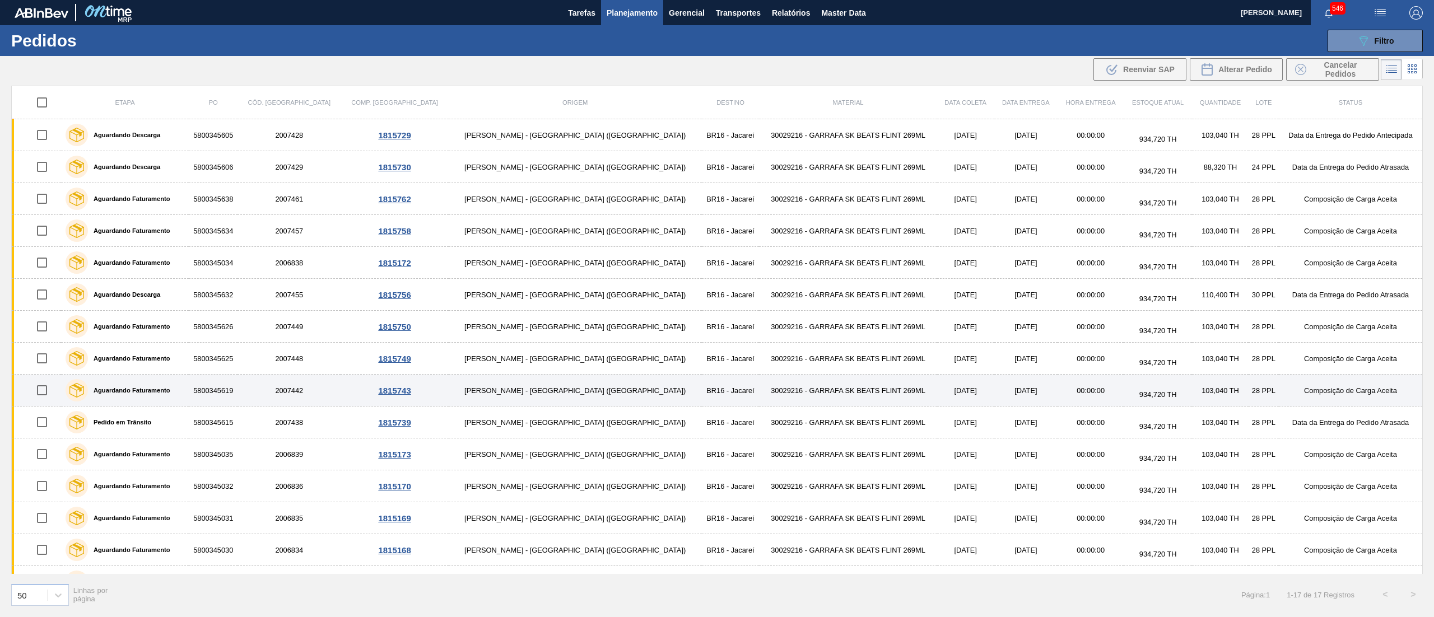
scroll to position [91, 0]
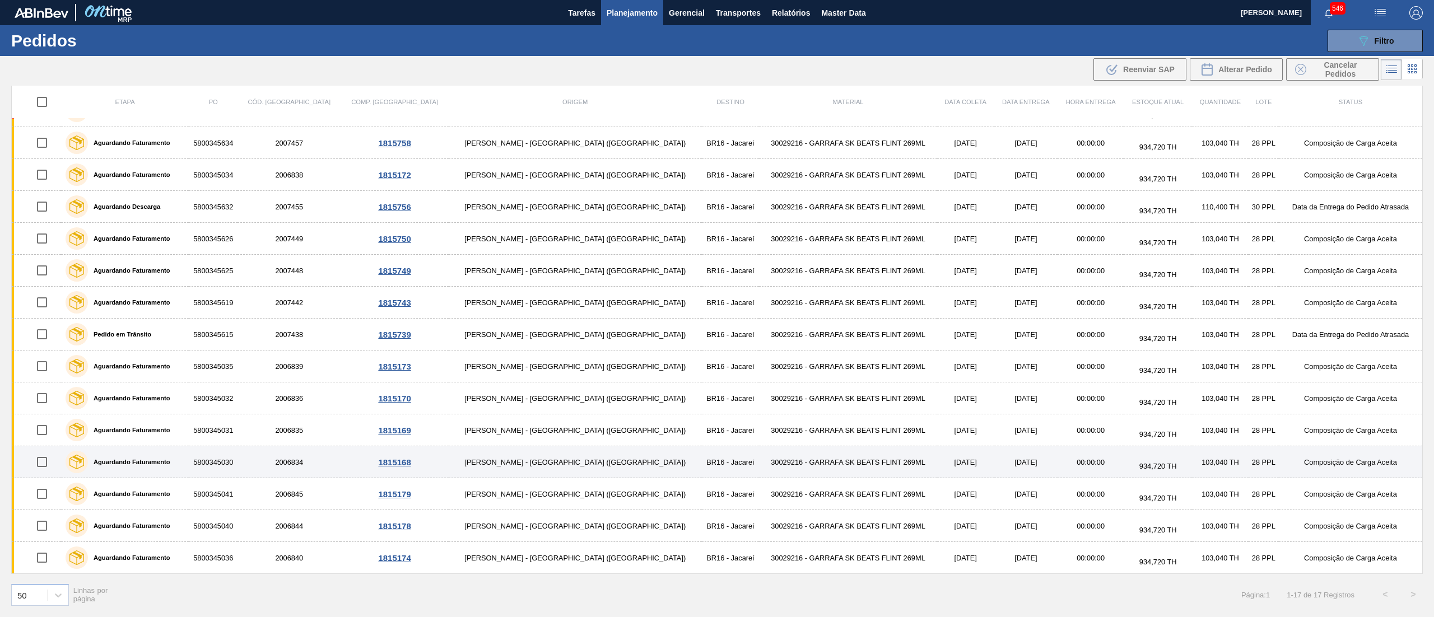
click at [46, 459] on input "checkbox" at bounding box center [42, 462] width 24 height 24
checkbox input "true"
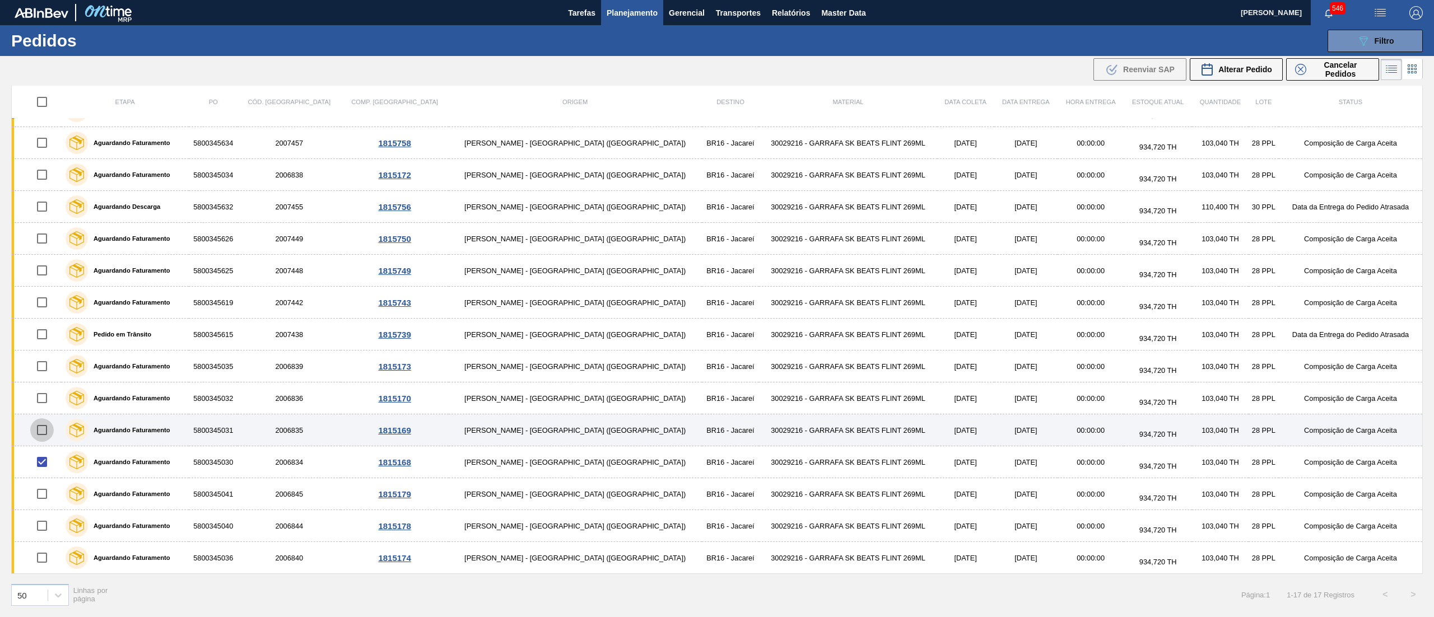
click at [48, 433] on input "checkbox" at bounding box center [42, 430] width 24 height 24
checkbox input "true"
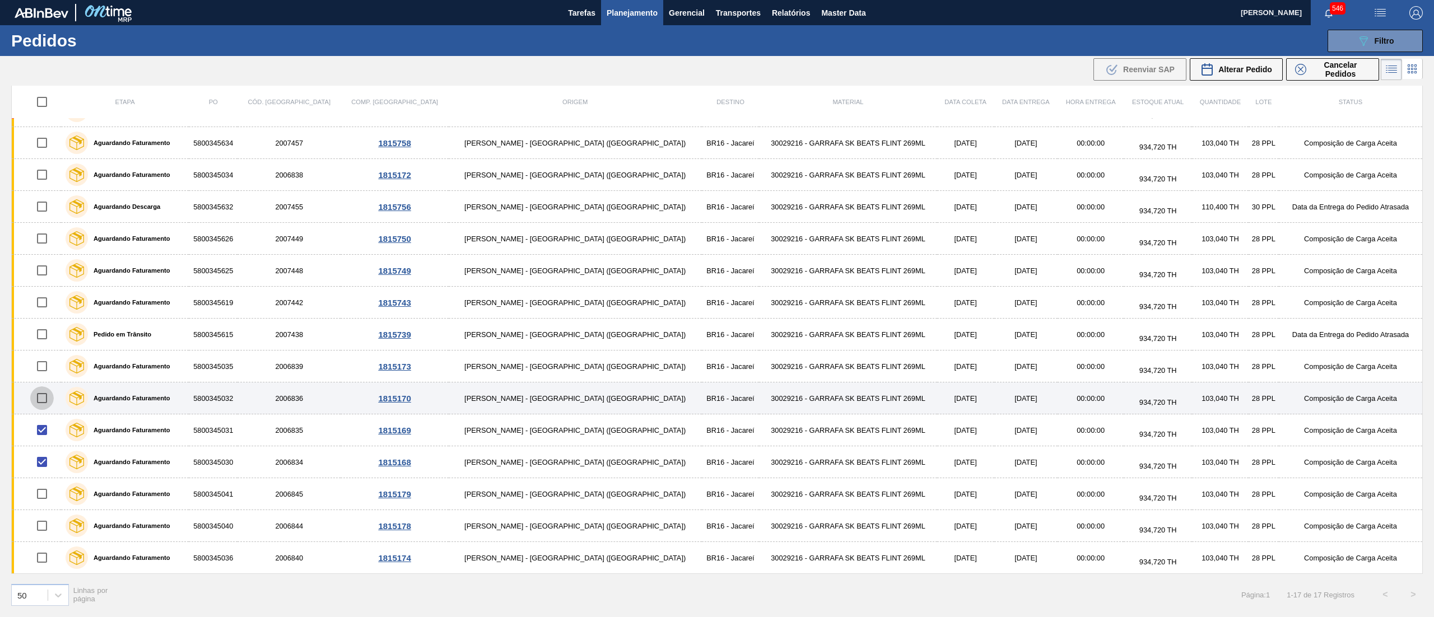
click at [45, 396] on input "checkbox" at bounding box center [42, 398] width 24 height 24
checkbox input "true"
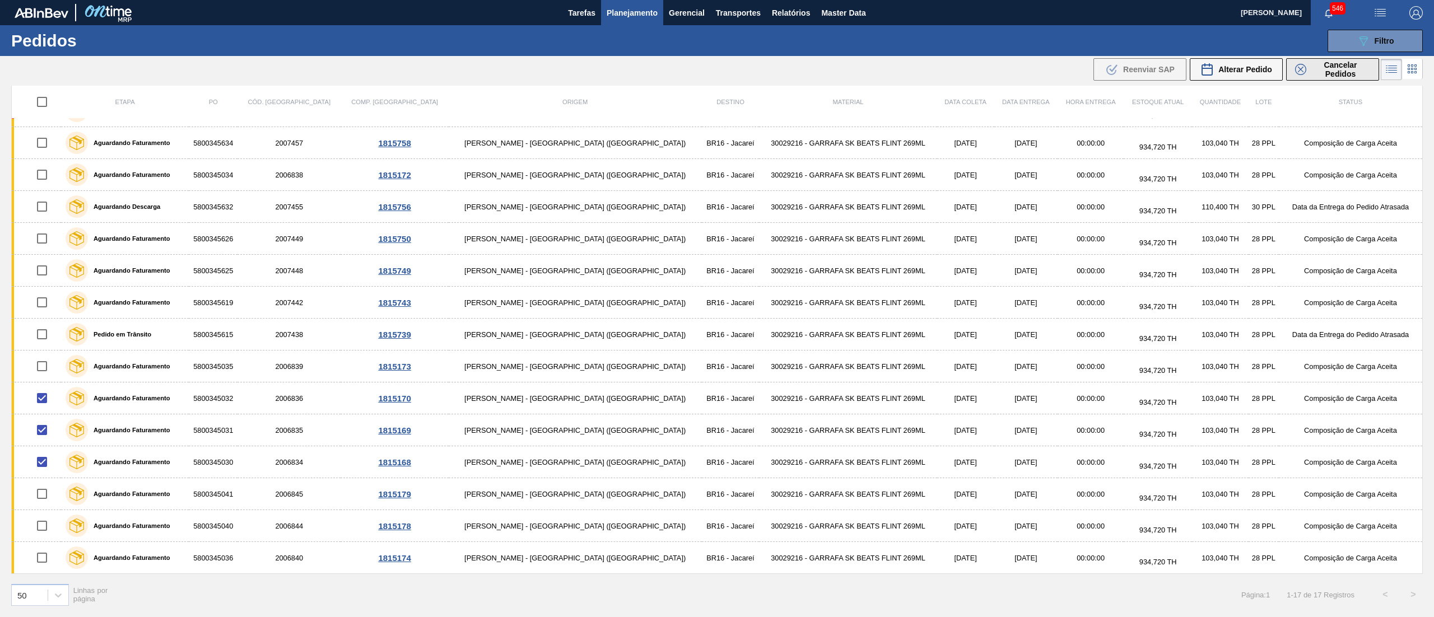
click at [1314, 64] on span "Cancelar Pedidos" at bounding box center [1339, 69] width 59 height 18
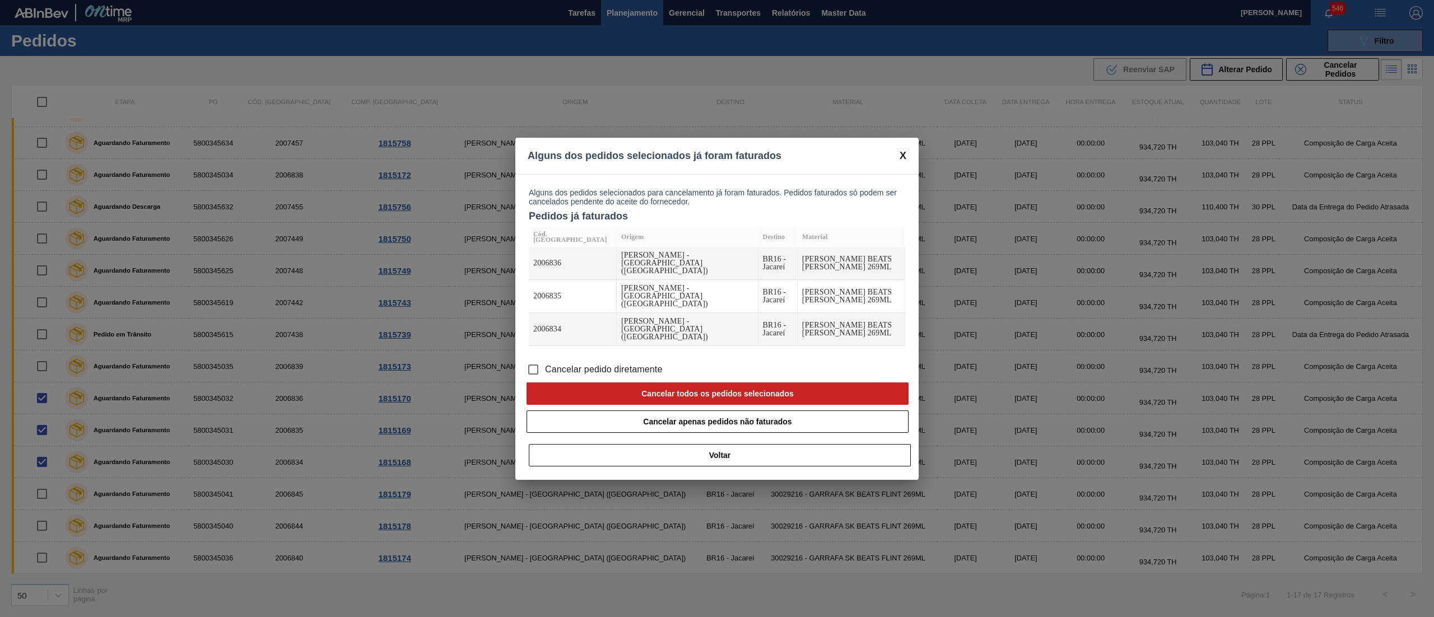
click at [531, 358] on input "Cancelar pedido diretamente" at bounding box center [533, 370] width 24 height 24
click at [585, 382] on button "Cancelar todos os pedidos selecionados" at bounding box center [717, 393] width 382 height 22
checkbox input "false"
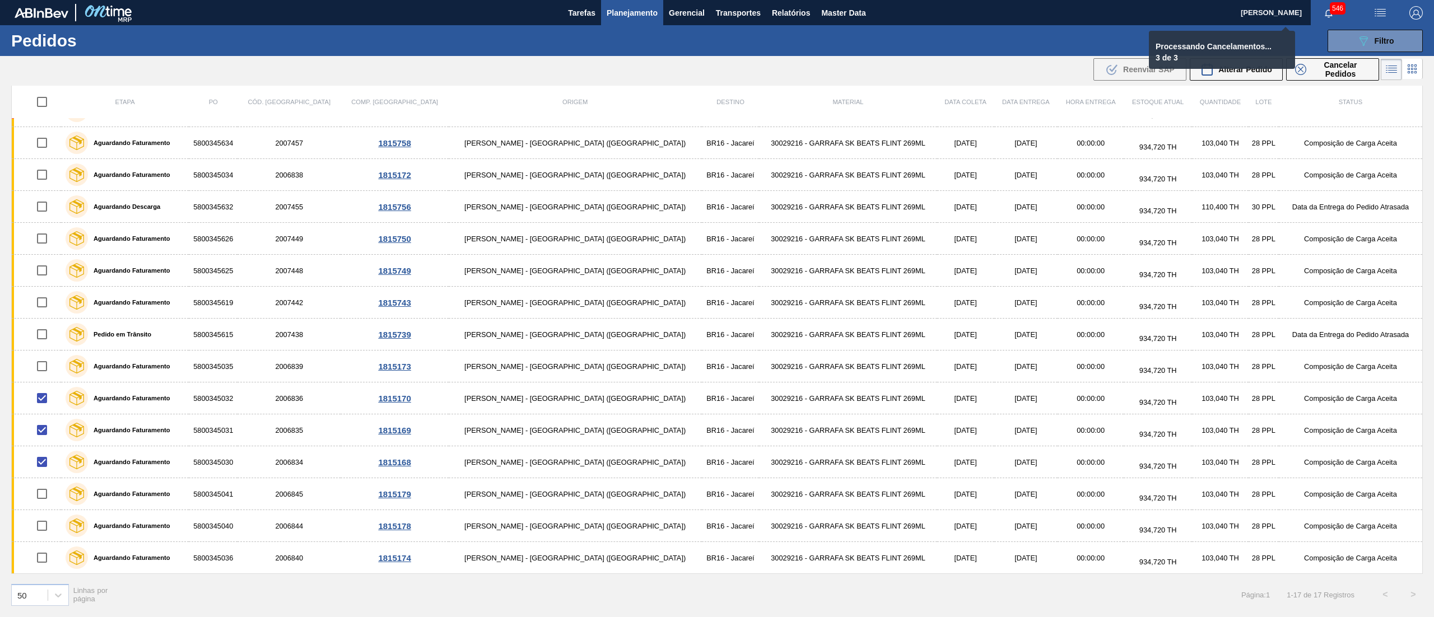
checkbox input "false"
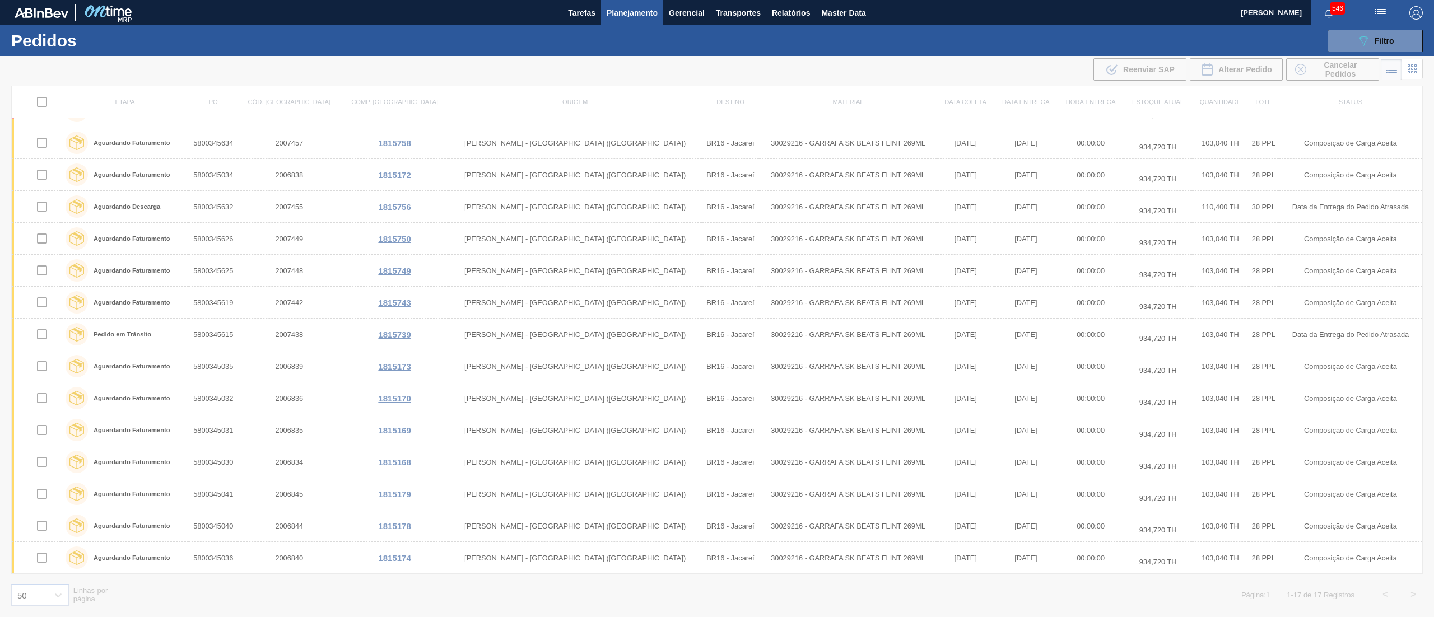
scroll to position [0, 0]
